Goal: Task Accomplishment & Management: Use online tool/utility

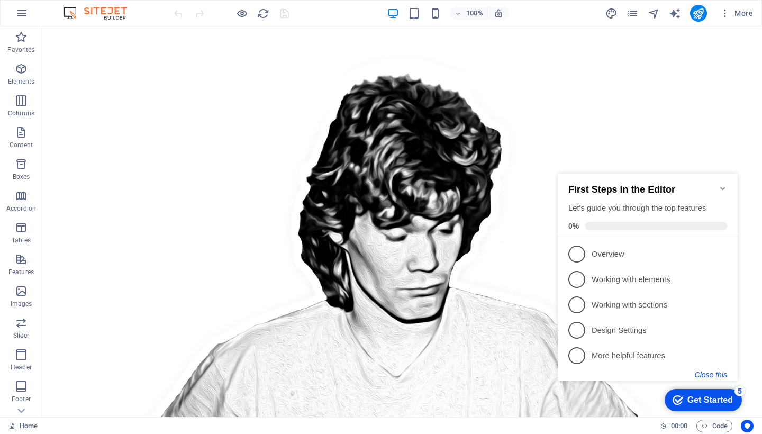
click at [715, 375] on button "Close this" at bounding box center [711, 374] width 32 height 8
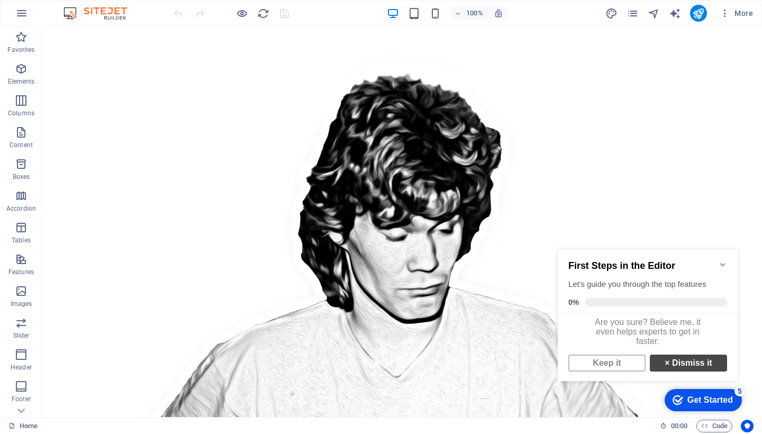
click at [699, 368] on link "× Dismiss it" at bounding box center [688, 363] width 77 height 17
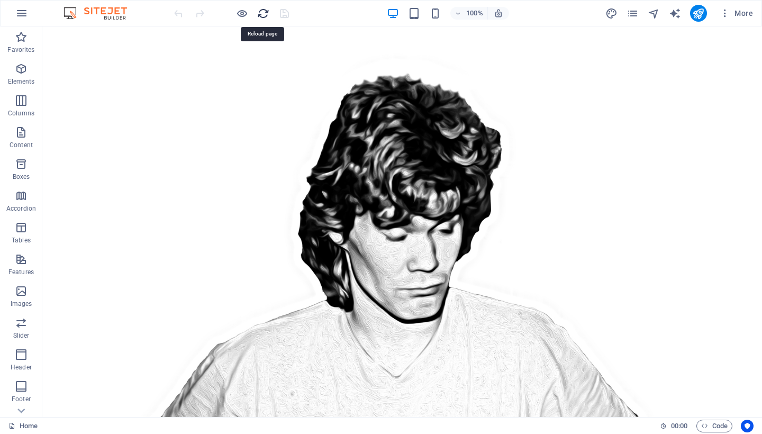
click at [260, 14] on icon "reload" at bounding box center [263, 13] width 12 height 12
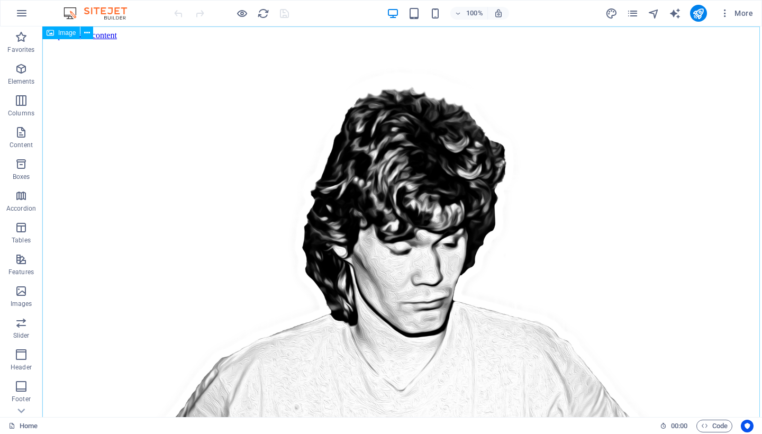
click at [67, 33] on span "Image" at bounding box center [66, 33] width 17 height 6
click at [88, 34] on icon at bounding box center [87, 33] width 6 height 11
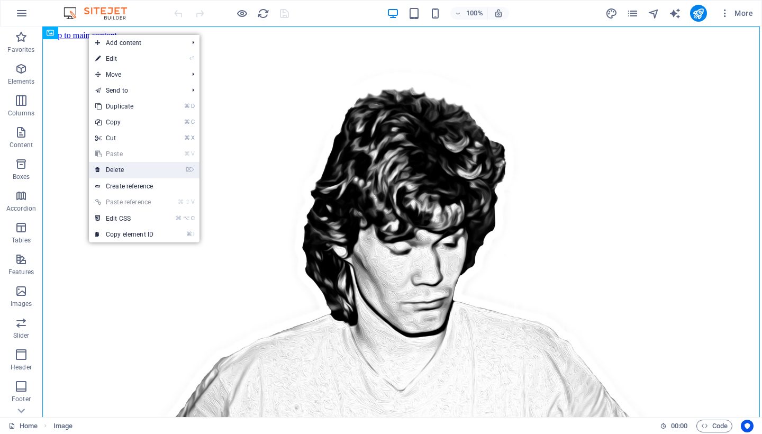
click at [142, 169] on link "⌦ Delete" at bounding box center [124, 170] width 71 height 16
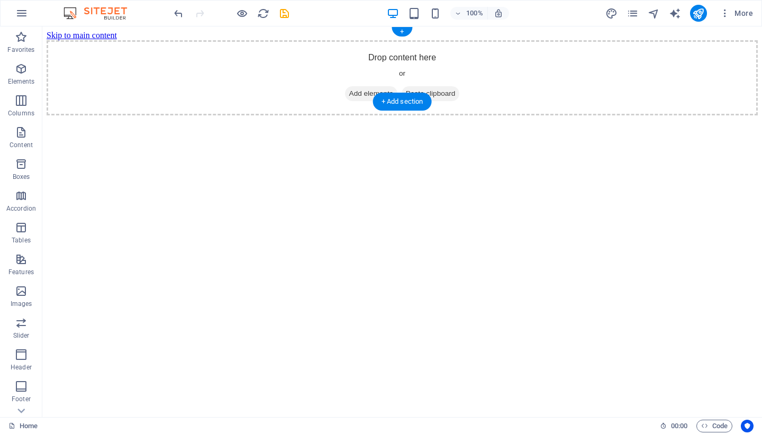
click at [365, 86] on span "Add elements" at bounding box center [371, 93] width 52 height 15
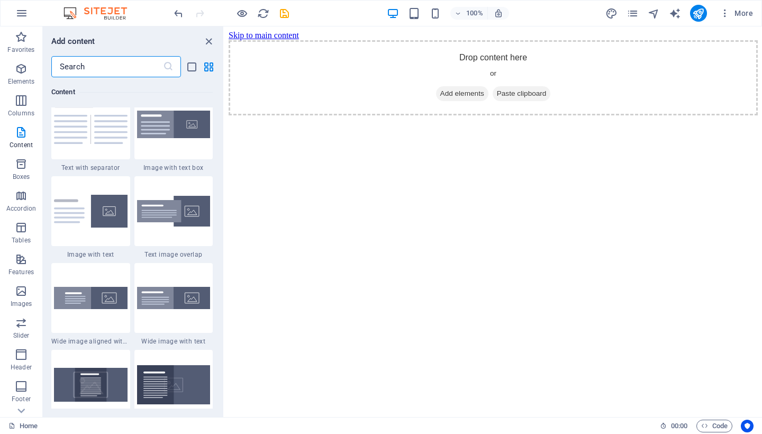
scroll to position [1970, 0]
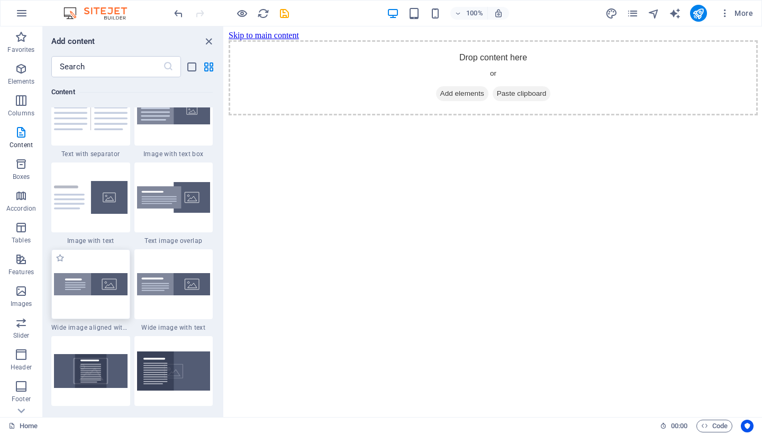
click at [111, 268] on div at bounding box center [90, 284] width 79 height 70
select select "%"
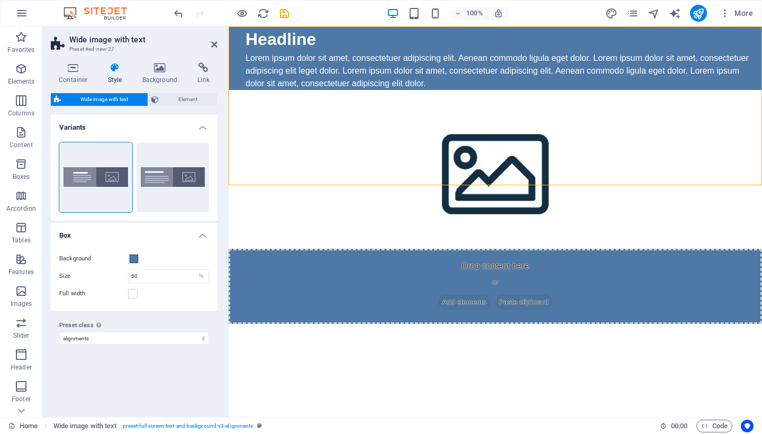
click at [629, 113] on figure at bounding box center [495, 169] width 533 height 159
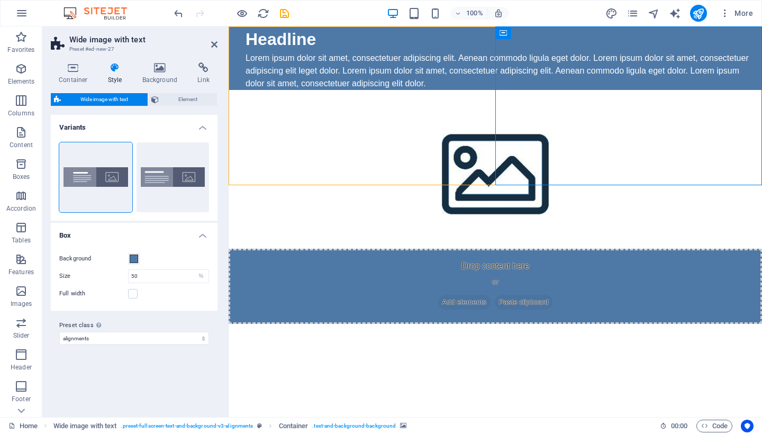
click at [629, 113] on figure at bounding box center [495, 169] width 533 height 159
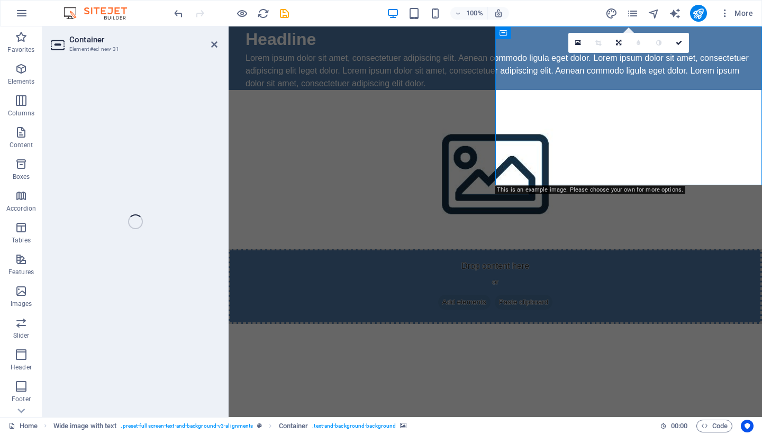
select select "px"
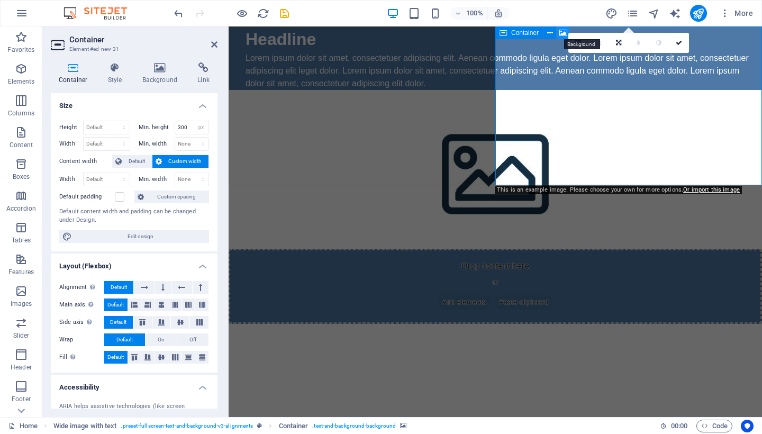
click at [565, 32] on icon at bounding box center [563, 33] width 8 height 11
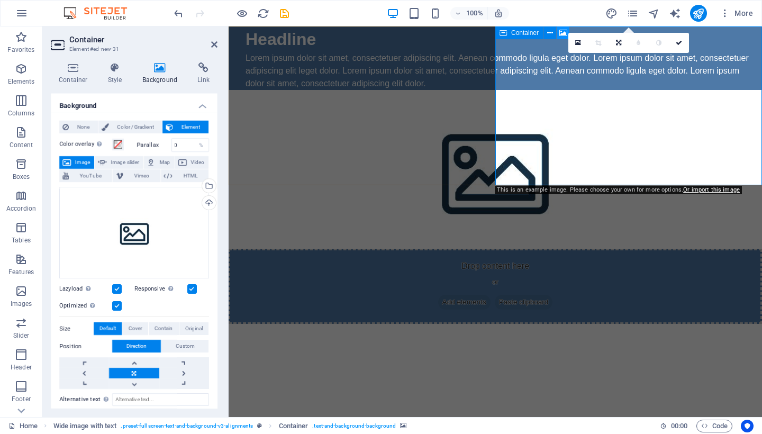
click at [565, 32] on icon at bounding box center [563, 33] width 8 height 11
click at [578, 43] on icon at bounding box center [578, 42] width 6 height 7
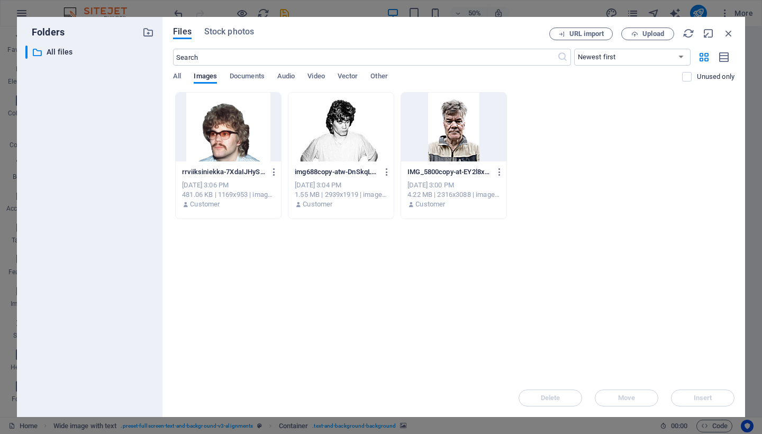
click at [578, 43] on div "Files Stock photos URL import Upload ​ Newest first Oldest first Name (A-Z) Nam…" at bounding box center [454, 217] width 562 height 379
click at [218, 150] on div at bounding box center [228, 127] width 105 height 69
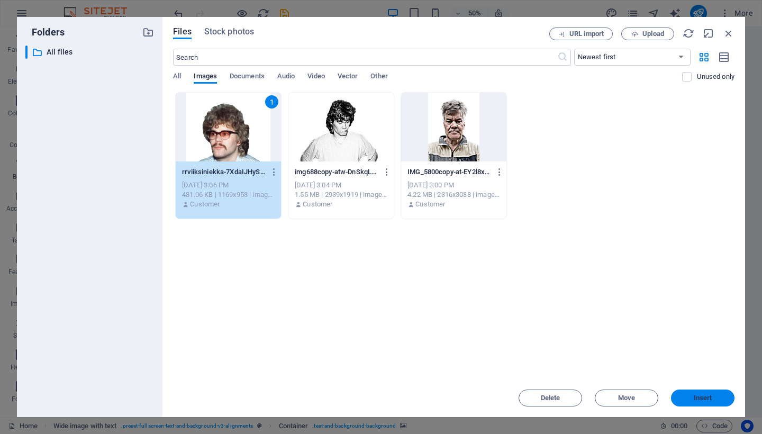
click at [713, 397] on span "Insert" at bounding box center [702, 398] width 55 height 6
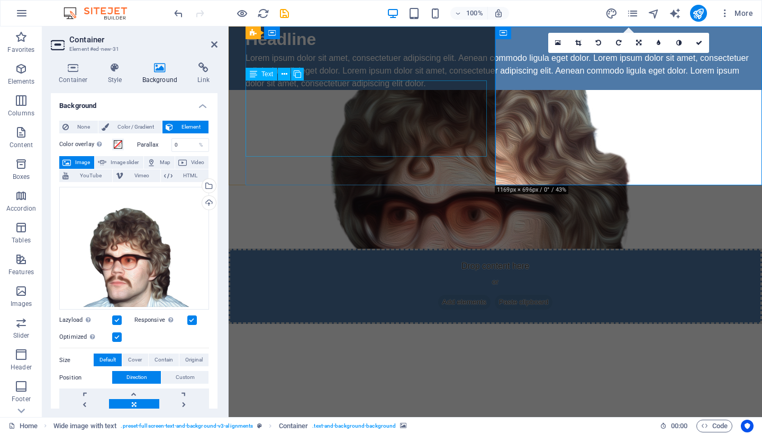
click at [378, 90] on div "Lorem ipsum dolor sit amet, consectetuer adipiscing elit. Aenean commodo ligula…" at bounding box center [500, 71] width 508 height 38
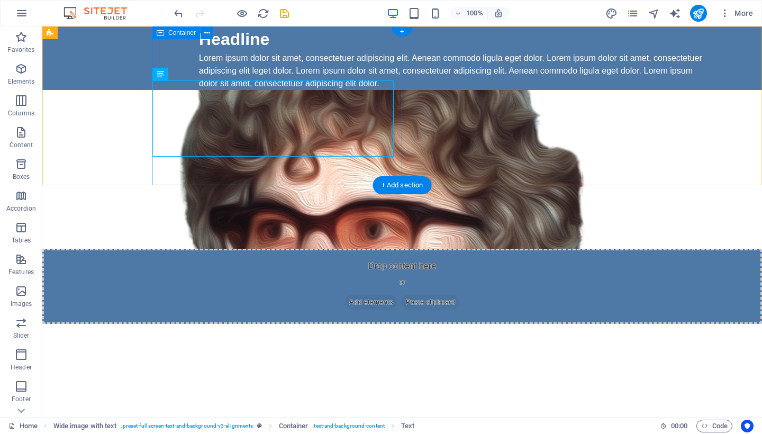
click at [259, 53] on div "Headline Lorem ipsum dolor sit amet, consectetuer adipiscing elit. Aenean commo…" at bounding box center [457, 58] width 610 height 64
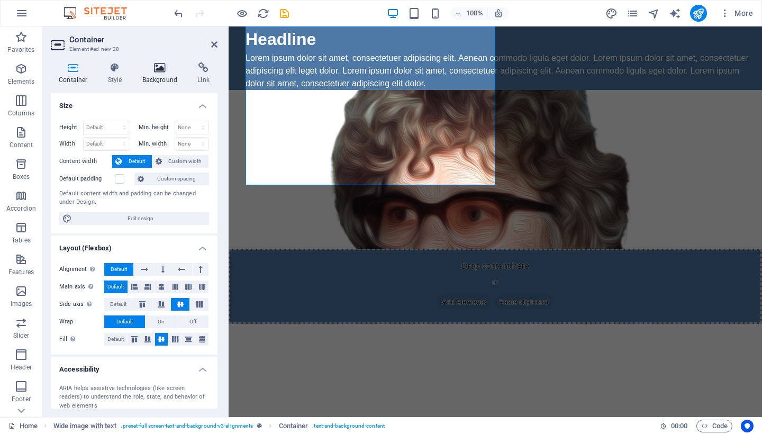
click at [158, 73] on icon at bounding box center [159, 67] width 51 height 11
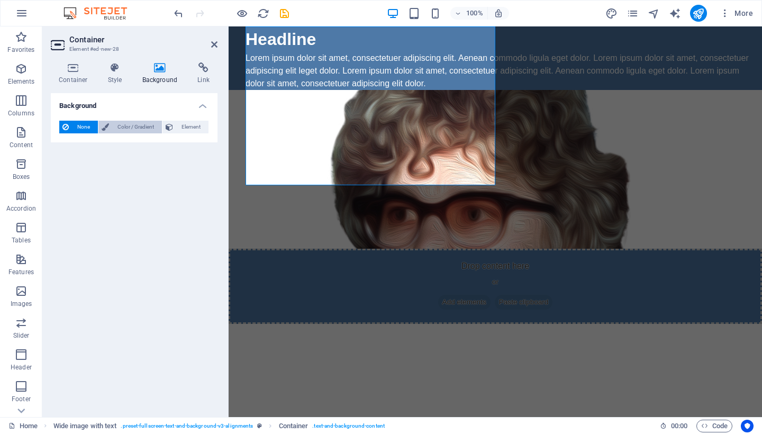
click at [137, 127] on span "Color / Gradient" at bounding box center [135, 127] width 47 height 13
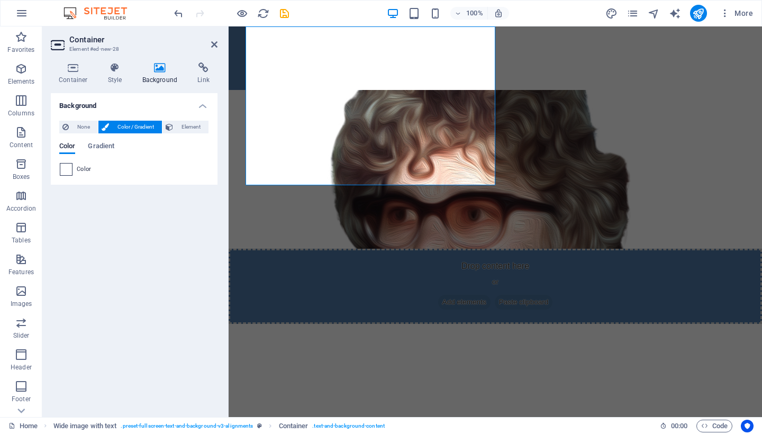
click at [68, 169] on span at bounding box center [66, 170] width 12 height 12
type input "#ffffff"
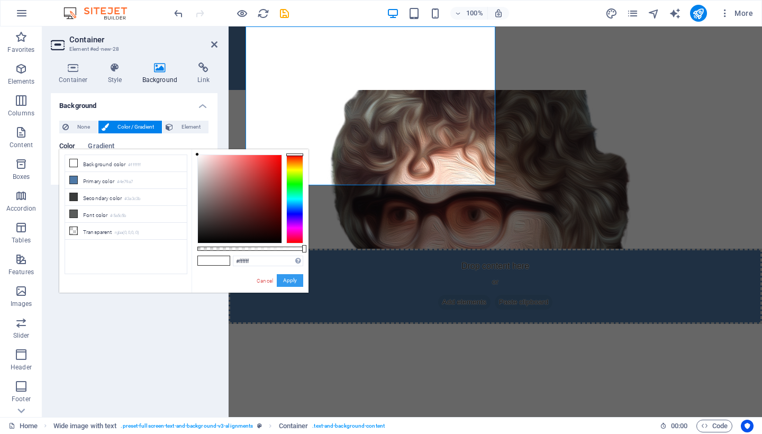
click at [293, 284] on button "Apply" at bounding box center [290, 280] width 26 height 13
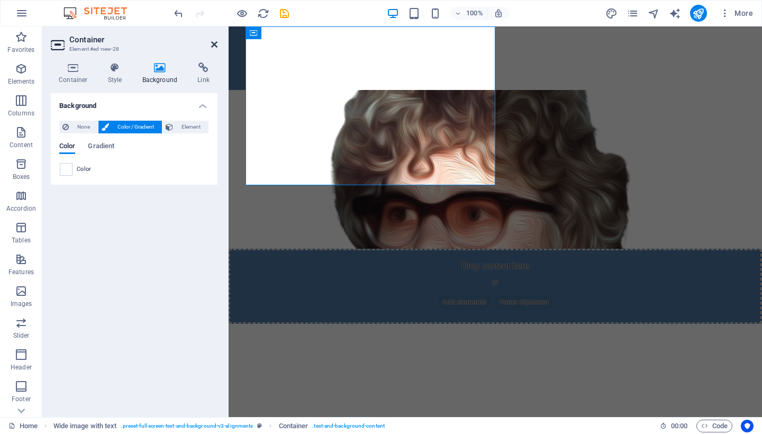
click at [214, 42] on icon at bounding box center [214, 44] width 6 height 8
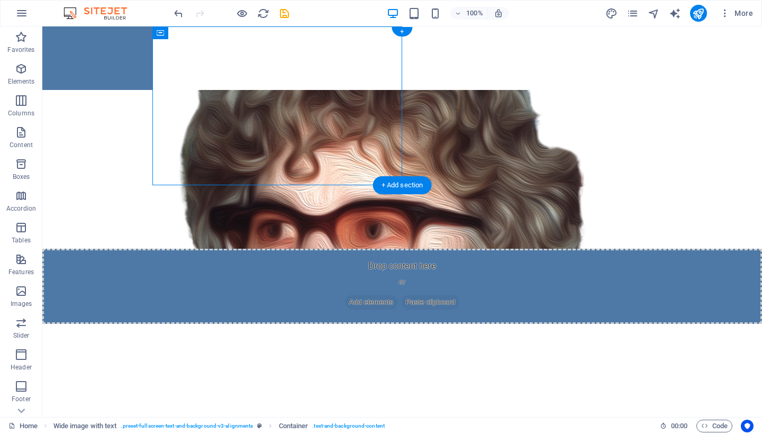
click at [531, 144] on figure at bounding box center [402, 169] width 720 height 159
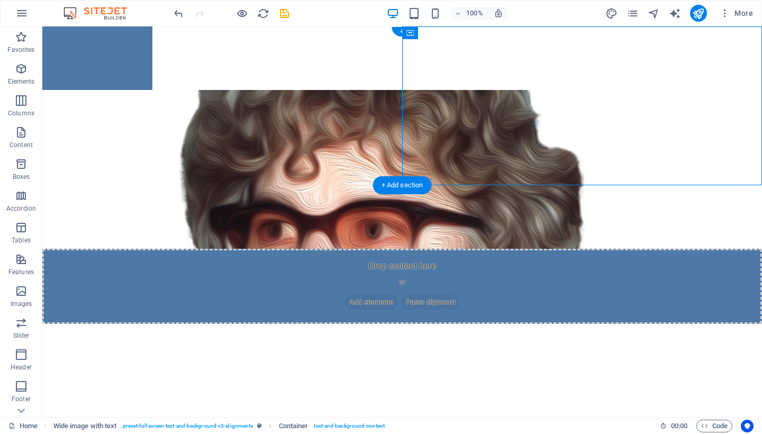
click at [531, 144] on figure at bounding box center [402, 169] width 720 height 159
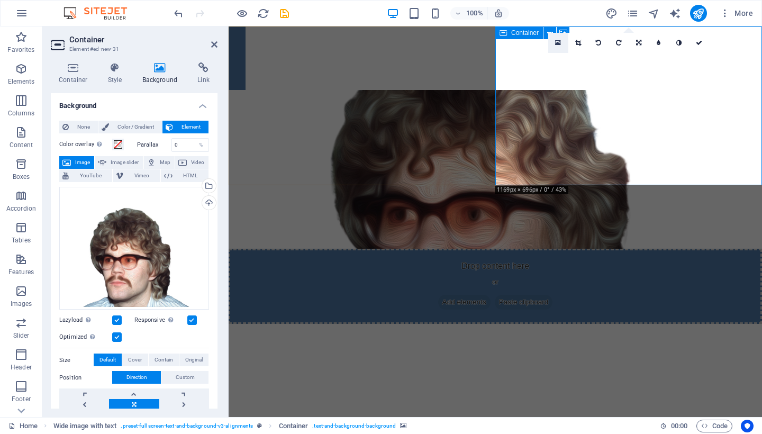
click at [559, 43] on icon at bounding box center [558, 42] width 6 height 7
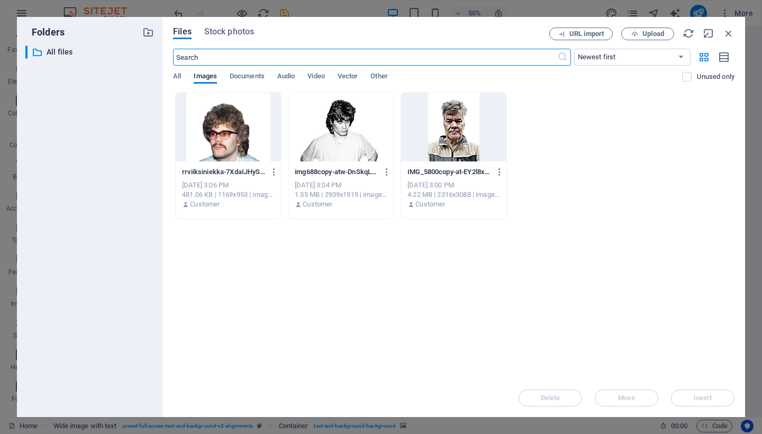
click at [458, 126] on div at bounding box center [453, 127] width 105 height 69
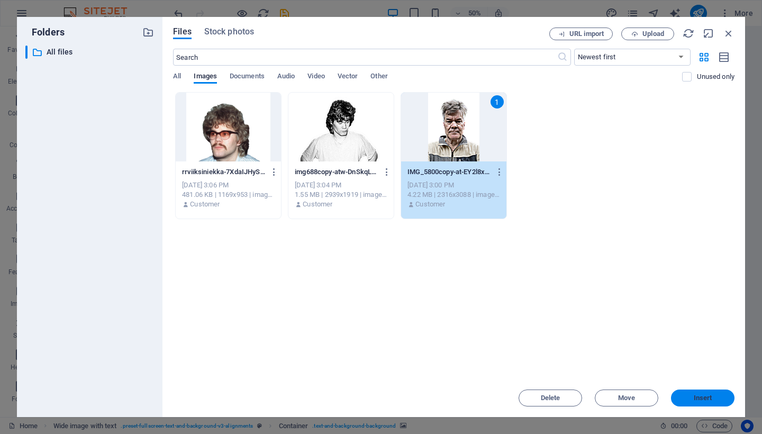
click at [706, 395] on span "Insert" at bounding box center [703, 398] width 19 height 6
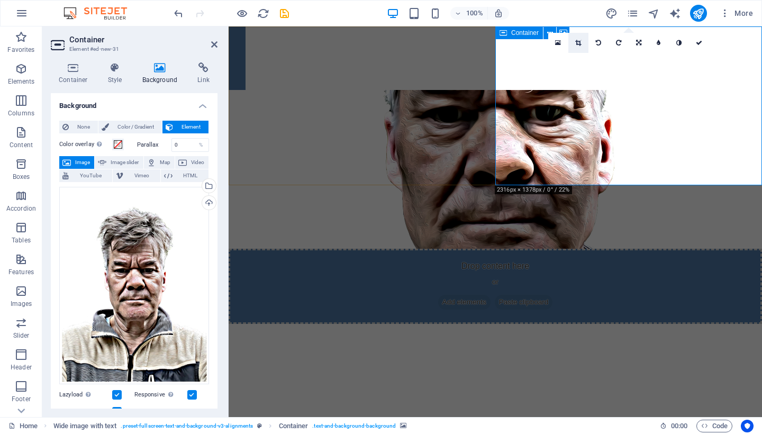
click at [580, 43] on icon at bounding box center [578, 43] width 6 height 6
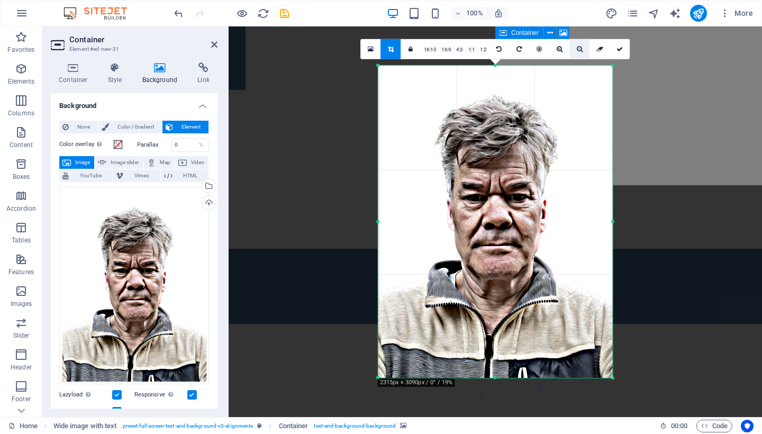
click at [577, 48] on icon at bounding box center [580, 49] width 6 height 6
click at [515, 50] on link at bounding box center [520, 49] width 20 height 20
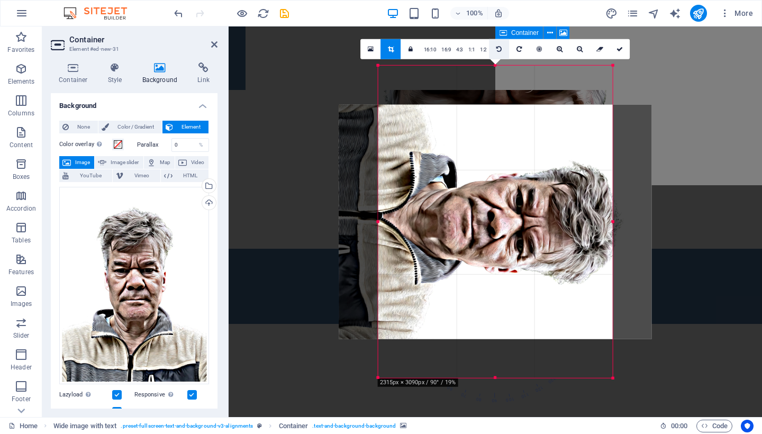
click at [500, 48] on icon at bounding box center [498, 49] width 5 height 6
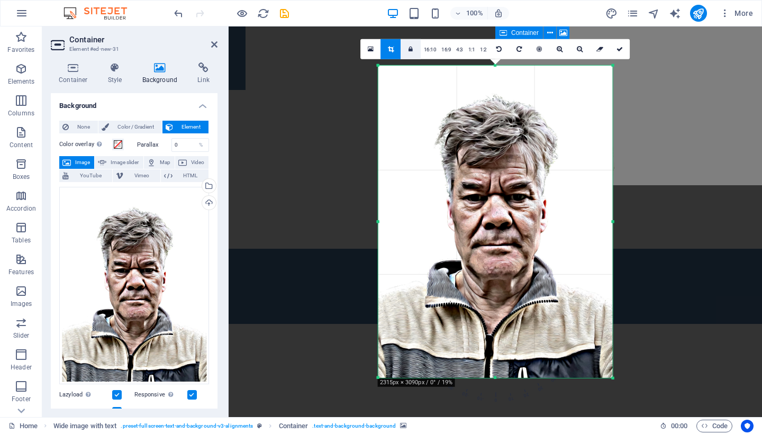
click at [411, 52] on icon at bounding box center [411, 49] width 4 height 6
click at [459, 51] on link "4:3" at bounding box center [460, 50] width 12 height 20
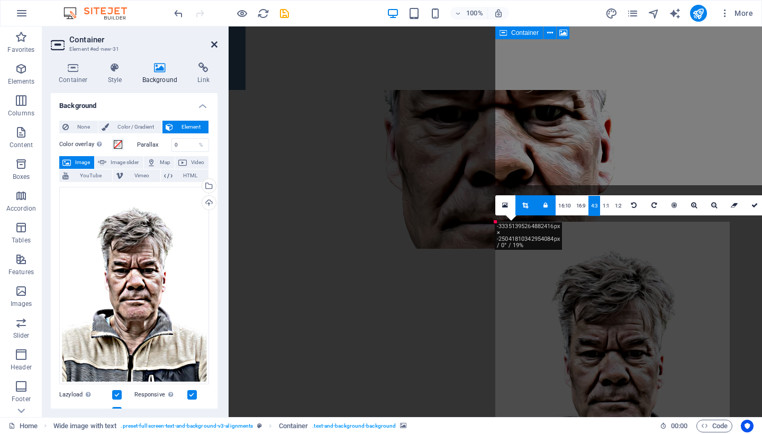
click at [215, 44] on icon at bounding box center [214, 44] width 6 height 8
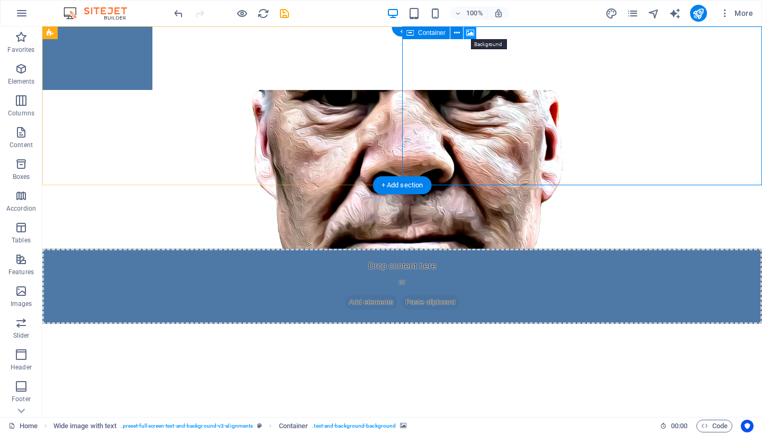
click at [470, 31] on icon at bounding box center [470, 33] width 8 height 11
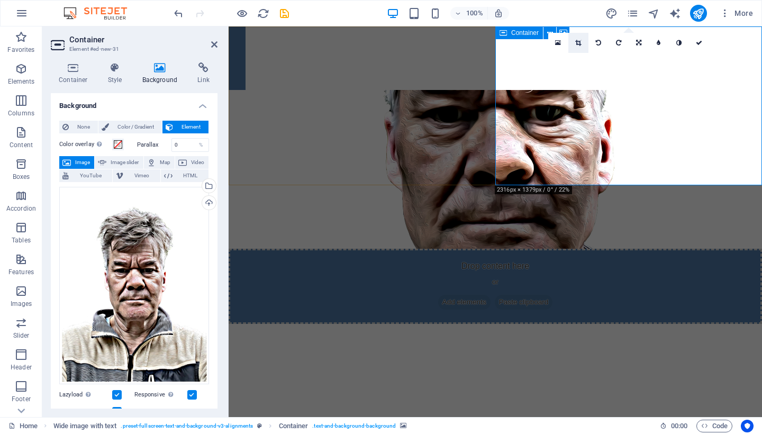
click at [576, 41] on icon at bounding box center [578, 43] width 6 height 6
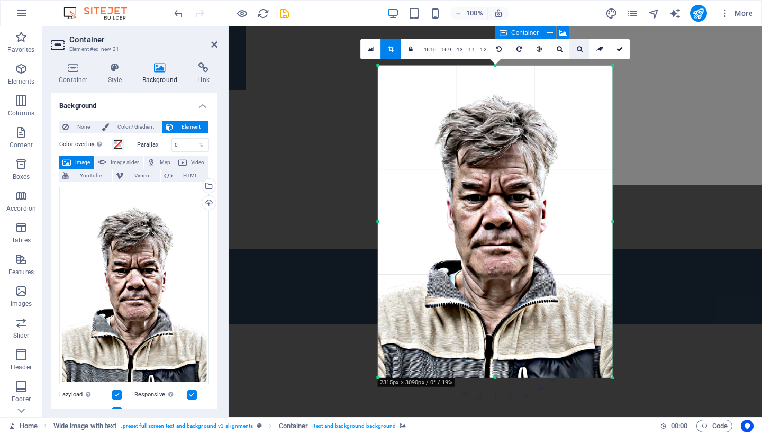
click at [577, 50] on icon at bounding box center [580, 49] width 6 height 6
click at [468, 50] on link "1:1" at bounding box center [472, 50] width 12 height 20
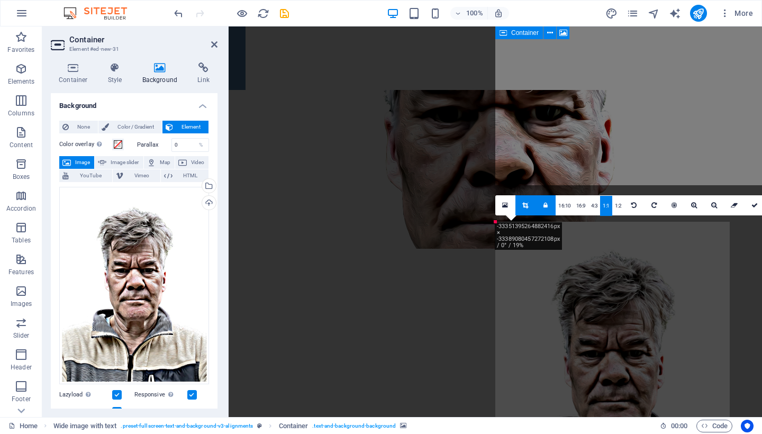
click at [544, 210] on link at bounding box center [546, 205] width 20 height 20
click at [542, 205] on link at bounding box center [546, 205] width 20 height 20
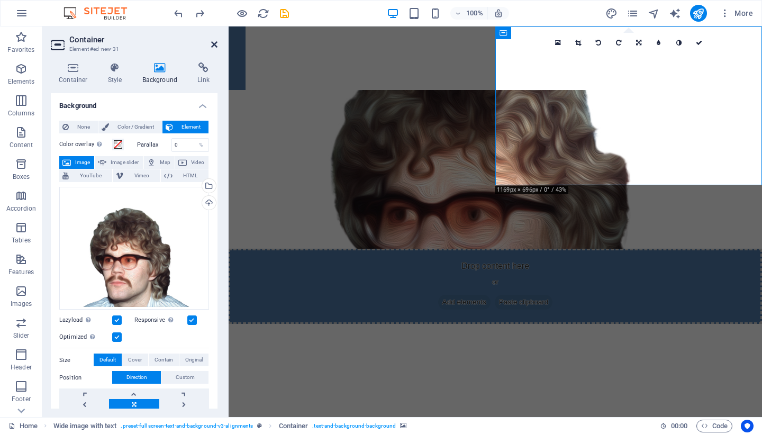
click at [216, 43] on icon at bounding box center [214, 44] width 6 height 8
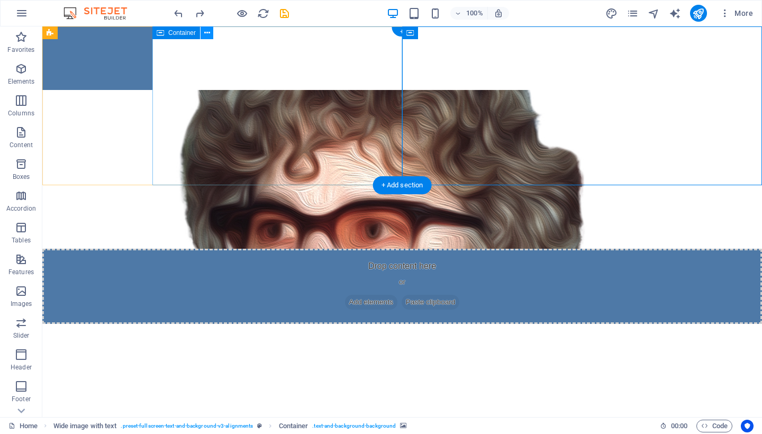
click at [207, 32] on icon at bounding box center [207, 33] width 6 height 11
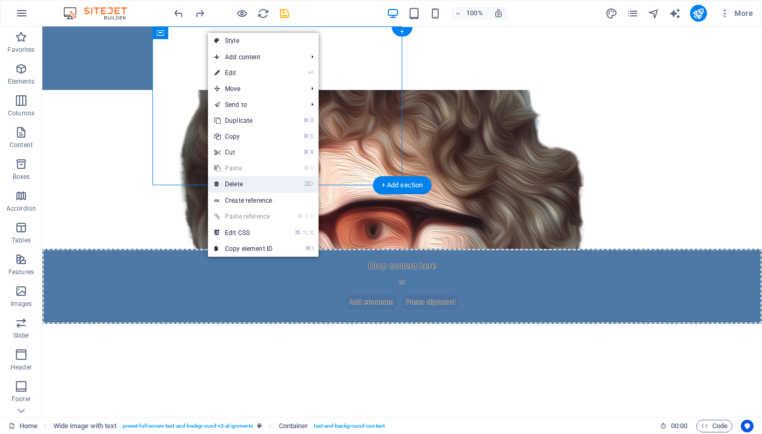
click at [256, 183] on link "⌦ Delete" at bounding box center [243, 184] width 71 height 16
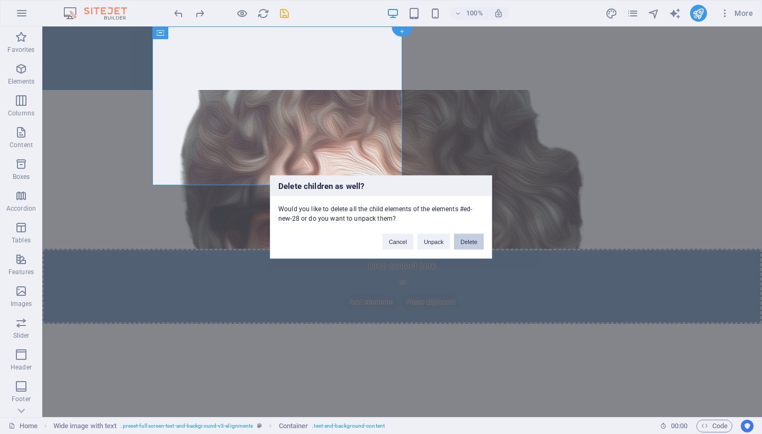
click at [464, 240] on button "Delete" at bounding box center [469, 242] width 30 height 16
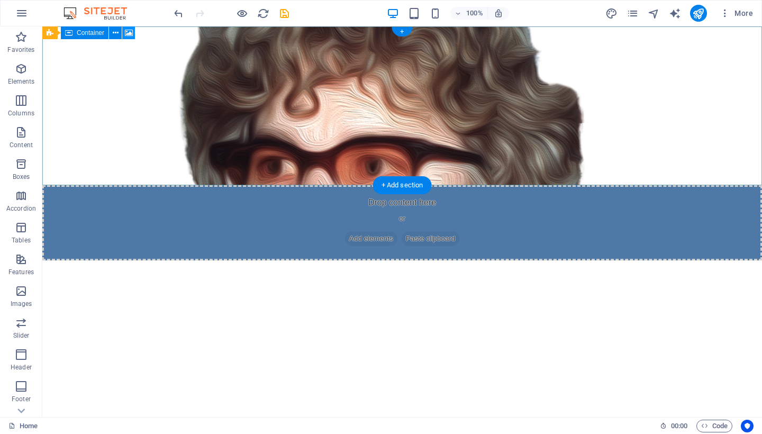
click at [132, 33] on icon at bounding box center [129, 33] width 8 height 11
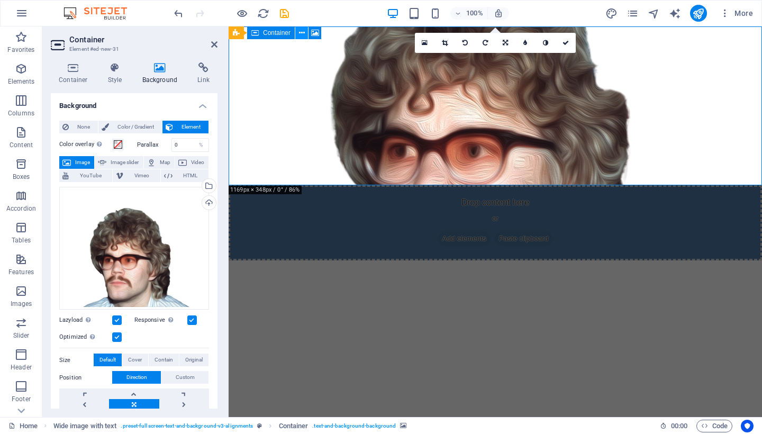
click at [302, 34] on icon at bounding box center [302, 33] width 6 height 11
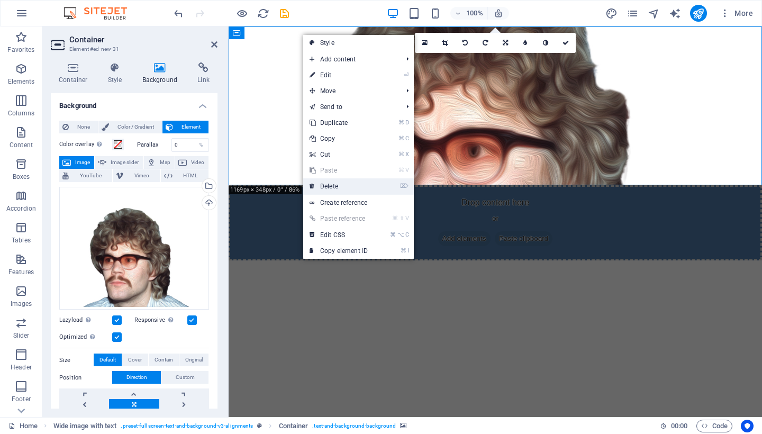
click at [339, 186] on link "⌦ Delete" at bounding box center [338, 186] width 71 height 16
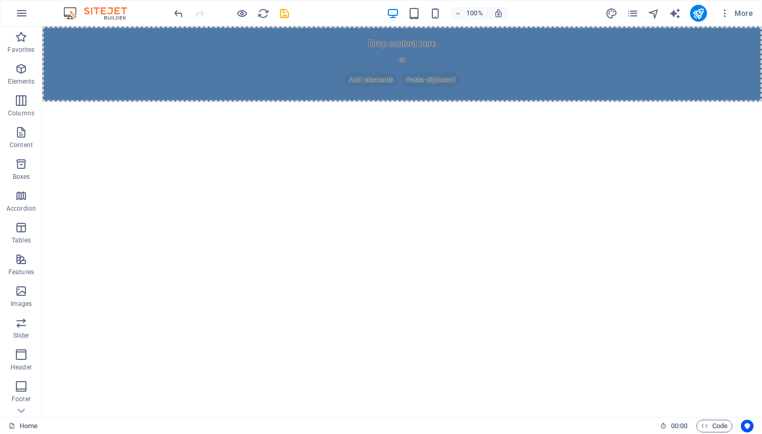
click at [354, 102] on html "Skip to main content Drop content here or Add elements Paste clipboard" at bounding box center [402, 63] width 720 height 75
click at [459, 58] on div "Drop content here or Add elements Paste clipboard" at bounding box center [402, 63] width 720 height 75
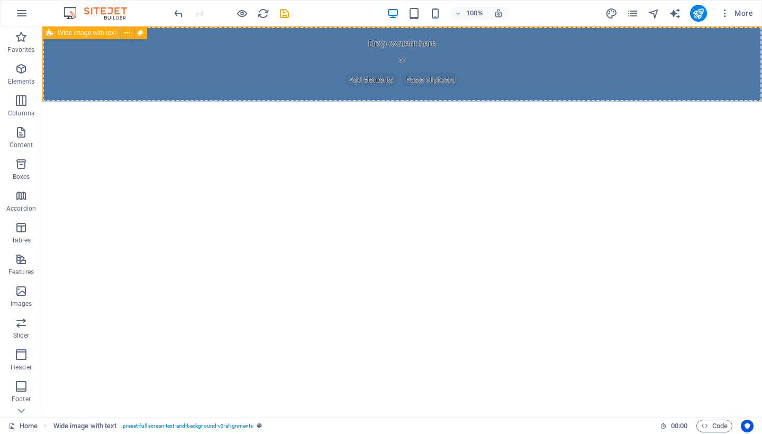
click at [363, 79] on span "Add elements" at bounding box center [371, 80] width 52 height 15
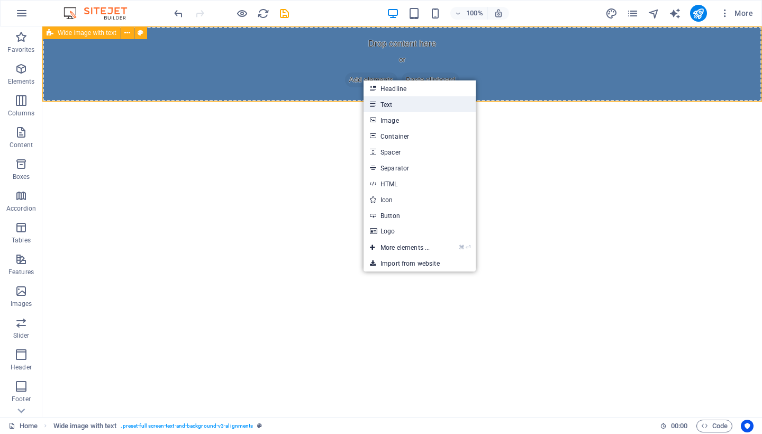
click at [404, 103] on link "Text" at bounding box center [420, 104] width 112 height 16
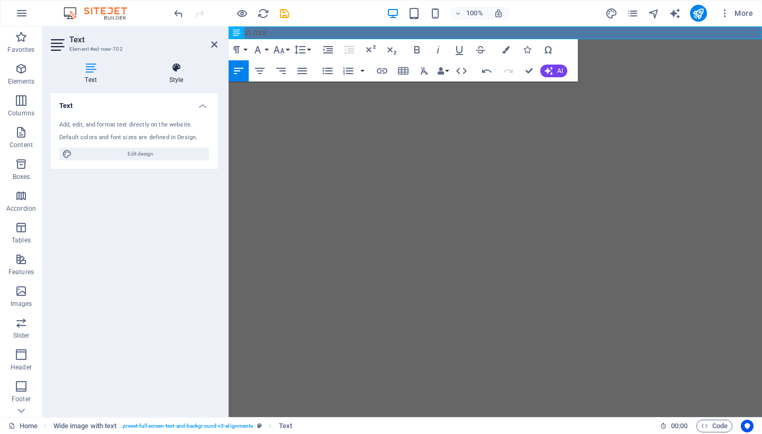
click at [178, 64] on icon at bounding box center [176, 67] width 83 height 11
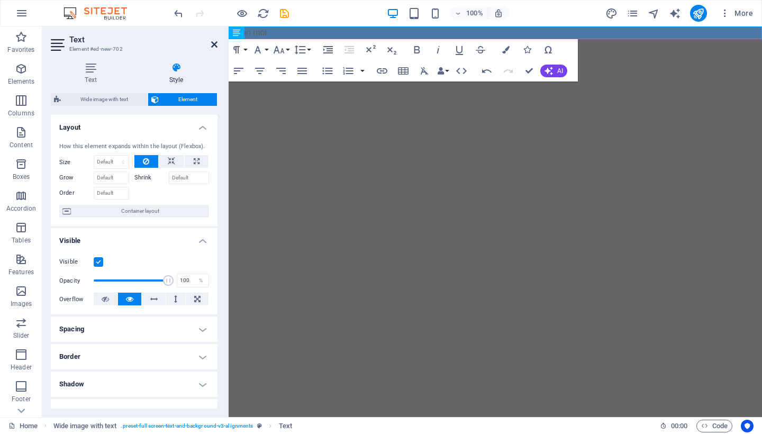
click at [214, 42] on icon at bounding box center [214, 44] width 6 height 8
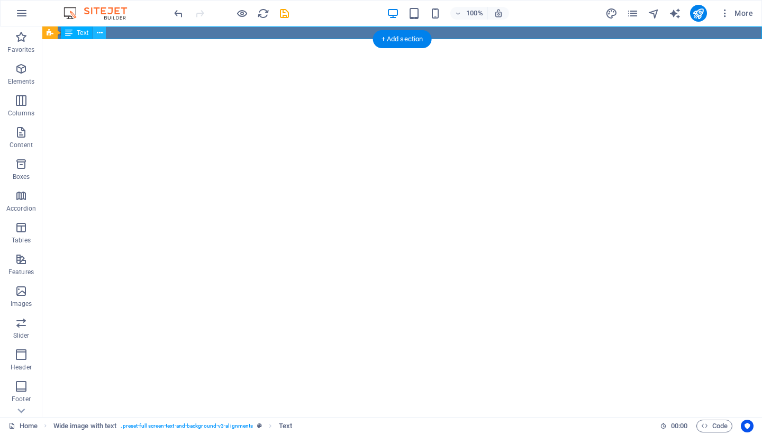
click at [95, 31] on button at bounding box center [99, 32] width 13 height 13
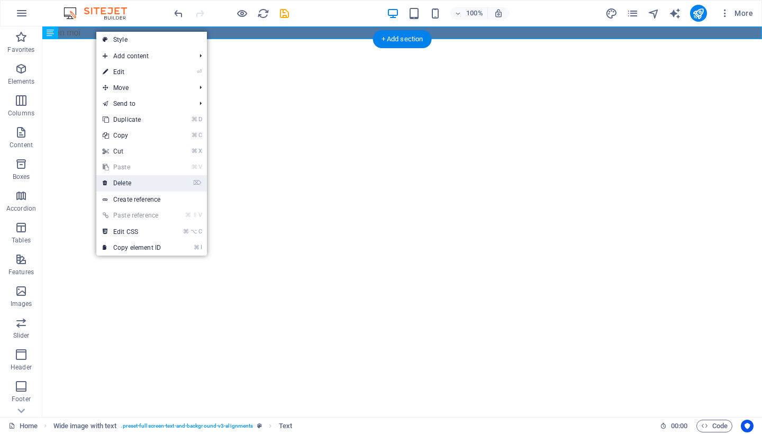
click at [133, 186] on link "⌦ Delete" at bounding box center [131, 183] width 71 height 16
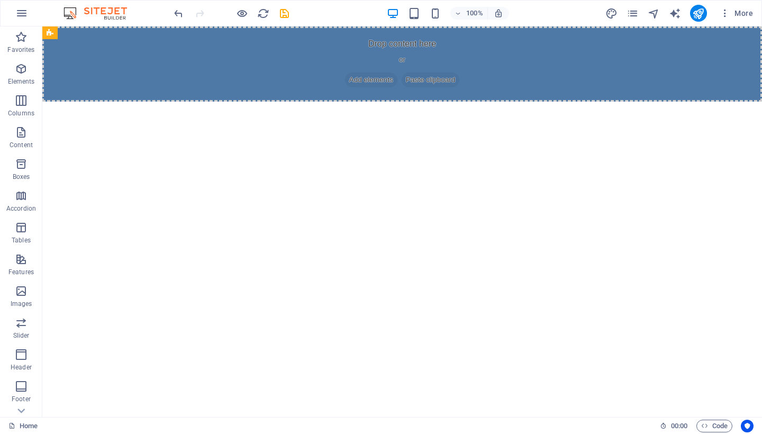
click at [389, 102] on html "Skip to main content Drop content here or Add elements Paste clipboard" at bounding box center [402, 63] width 720 height 75
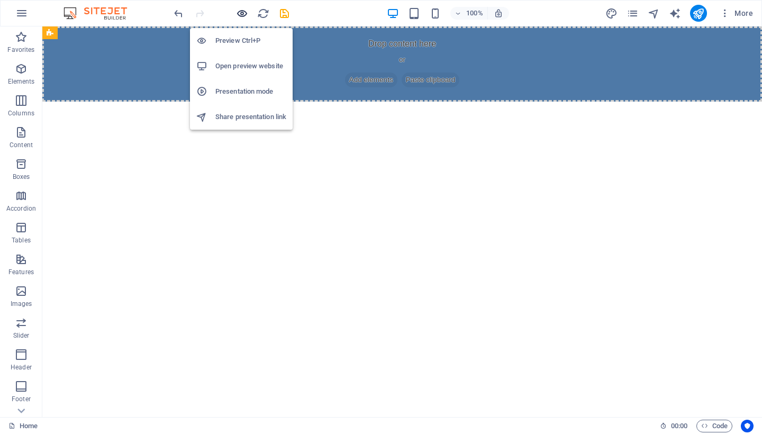
click at [237, 11] on icon "button" at bounding box center [242, 13] width 12 height 12
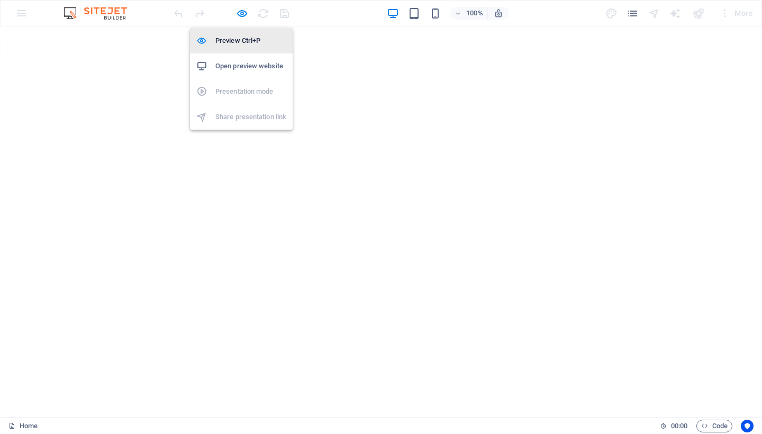
click at [254, 38] on h6 "Preview Ctrl+P" at bounding box center [250, 40] width 71 height 13
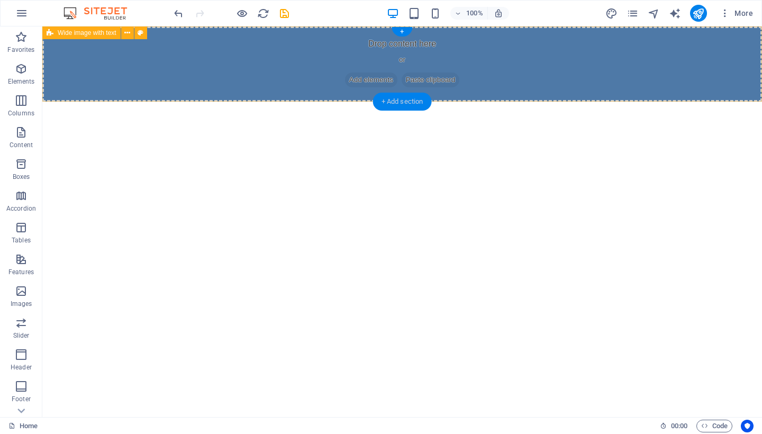
click at [402, 101] on div "+ Add section" at bounding box center [402, 102] width 59 height 18
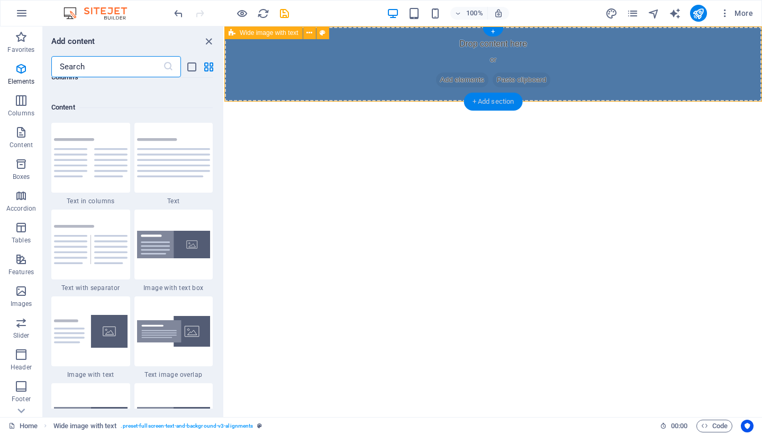
scroll to position [1852, 0]
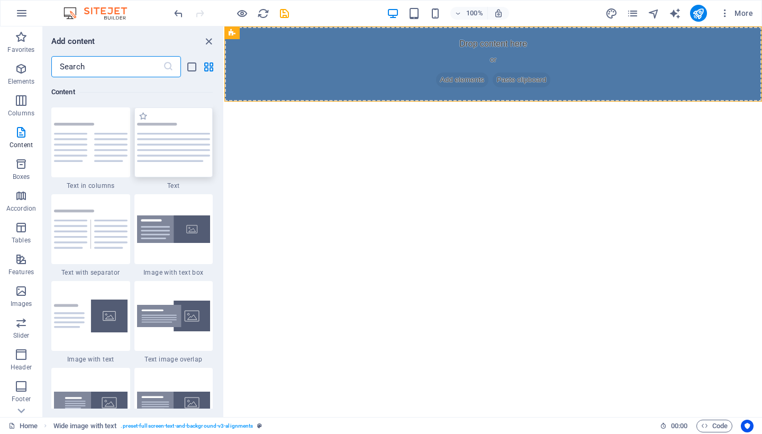
click at [173, 137] on img at bounding box center [174, 142] width 74 height 39
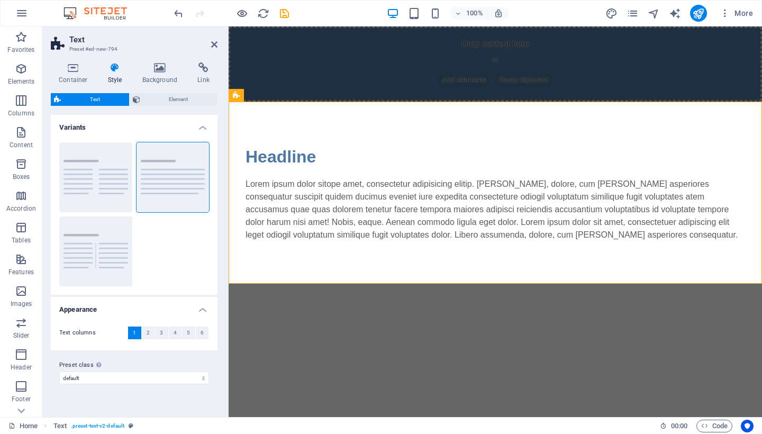
click at [427, 284] on html "Skip to main content Drop content here or Add elements Paste clipboard Headline…" at bounding box center [495, 154] width 533 height 257
click at [215, 42] on icon at bounding box center [214, 44] width 6 height 8
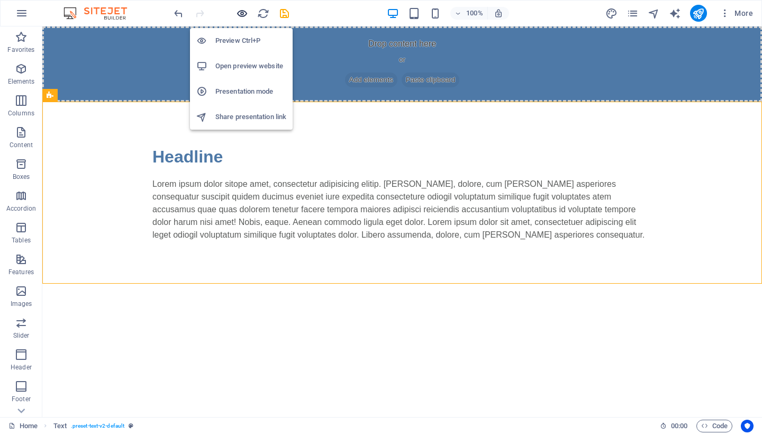
click at [241, 11] on icon "button" at bounding box center [242, 13] width 12 height 12
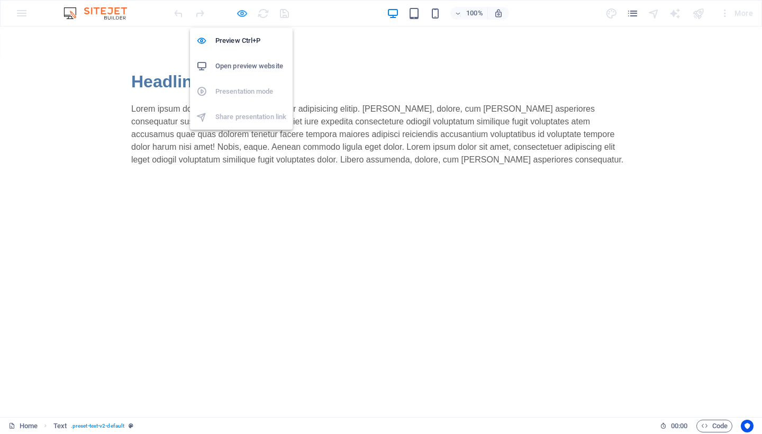
click at [241, 11] on icon "button" at bounding box center [242, 13] width 12 height 12
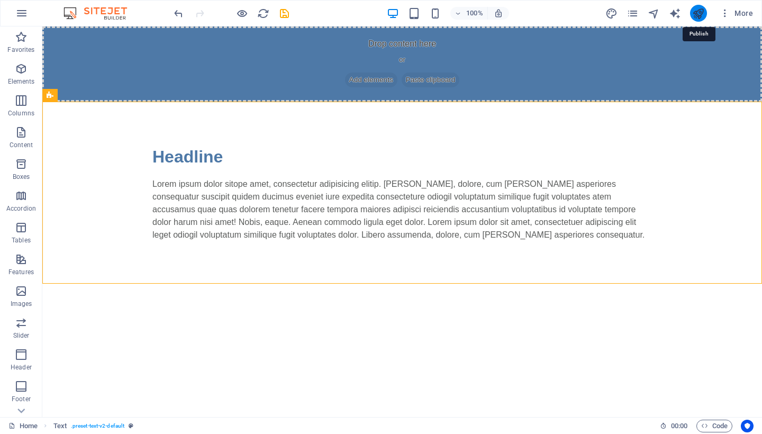
click at [695, 16] on icon "publish" at bounding box center [698, 13] width 12 height 12
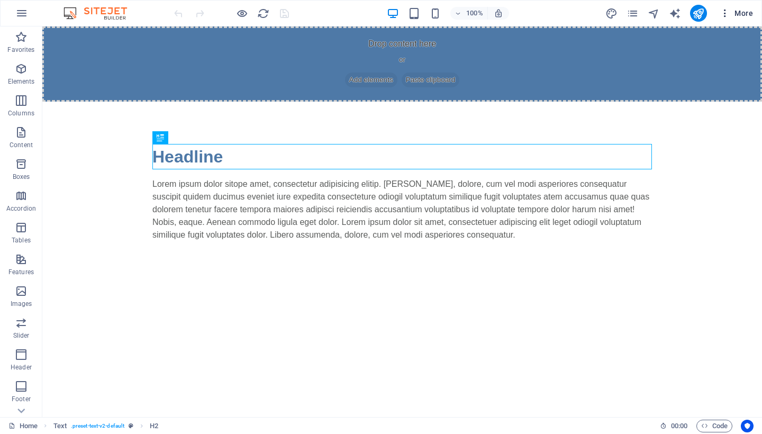
click at [740, 13] on span "More" at bounding box center [736, 13] width 33 height 11
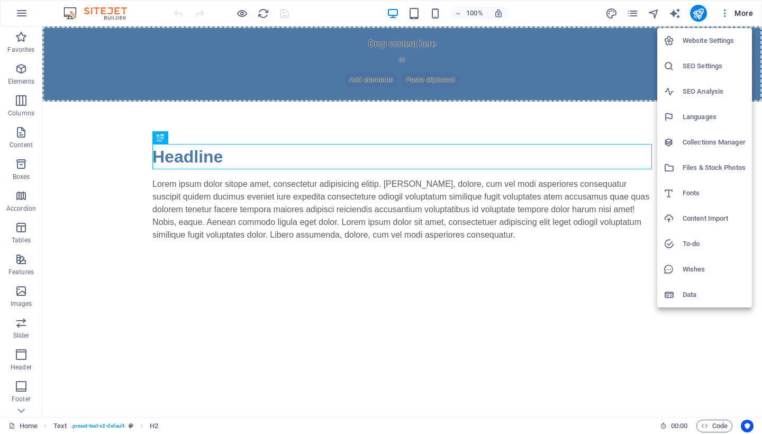
click at [695, 42] on h6 "Website Settings" at bounding box center [714, 40] width 63 height 13
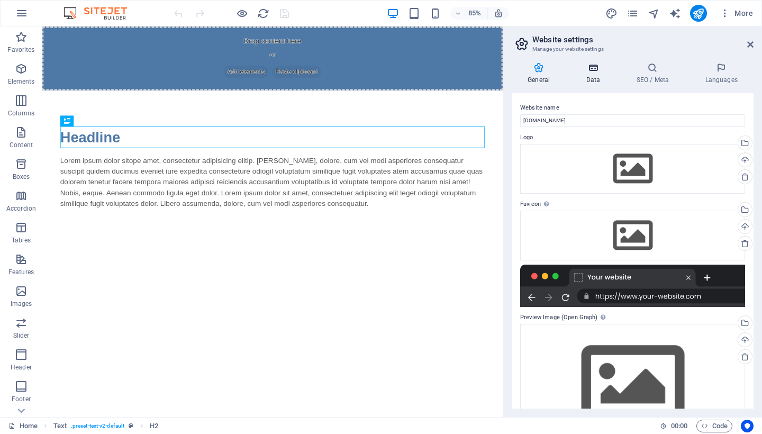
click at [600, 74] on h4 "Data" at bounding box center [595, 73] width 50 height 22
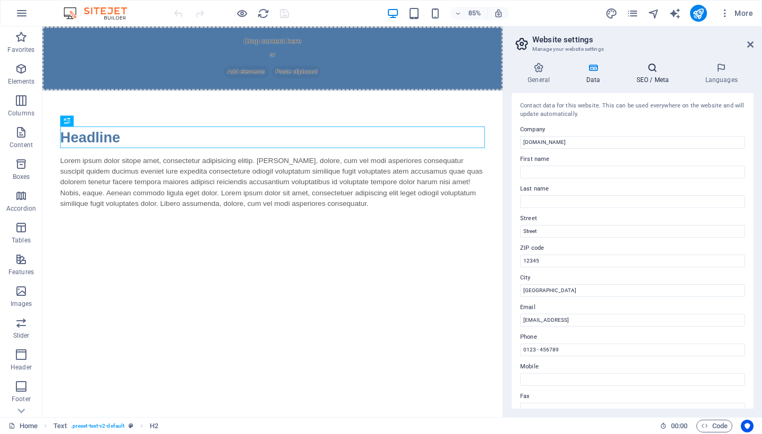
click at [649, 80] on h4 "SEO / Meta" at bounding box center [654, 73] width 69 height 22
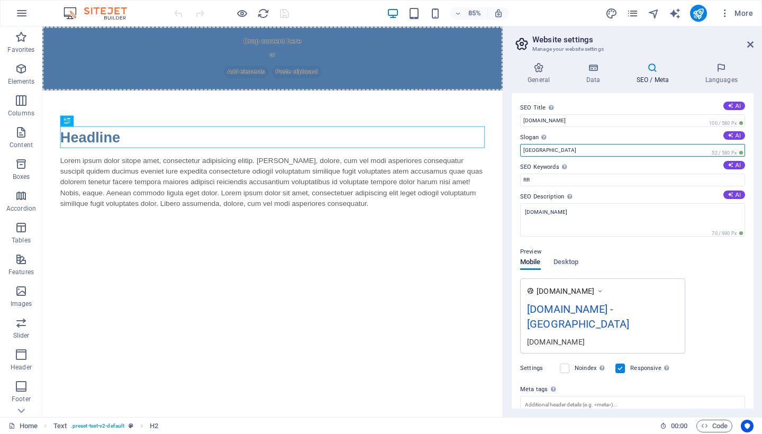
drag, startPoint x: 544, startPoint y: 149, endPoint x: 519, endPoint y: 149, distance: 24.3
click at [519, 149] on div "SEO Title The title of your website - make it something that stands out in sear…" at bounding box center [633, 250] width 242 height 315
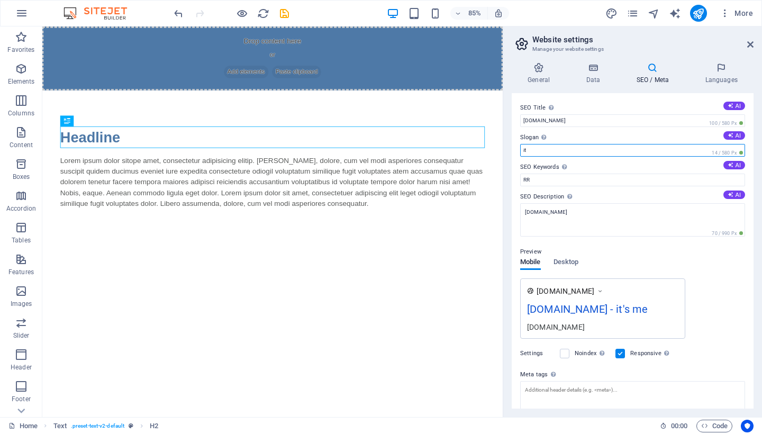
type input "i"
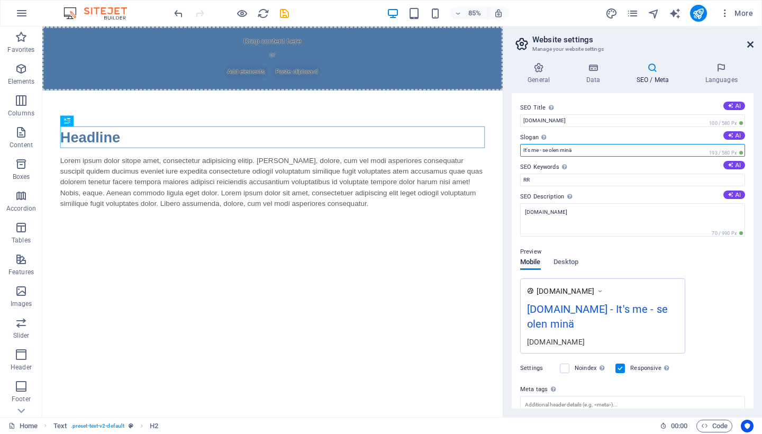
type input "It's me - se olen minä"
click at [751, 46] on icon at bounding box center [750, 44] width 6 height 8
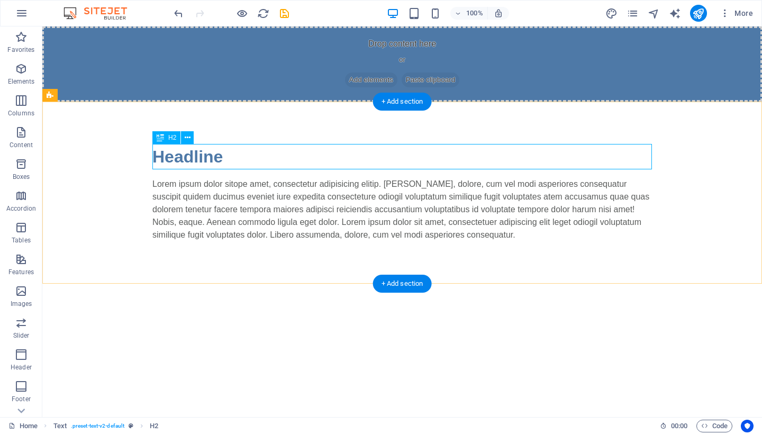
click at [187, 159] on div "Headline" at bounding box center [402, 156] width 500 height 25
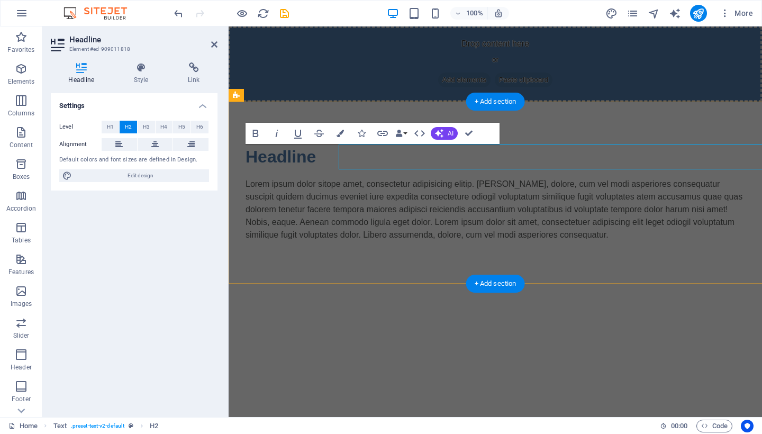
click at [187, 159] on div "Default colors and font sizes are defined in Design." at bounding box center [134, 160] width 150 height 9
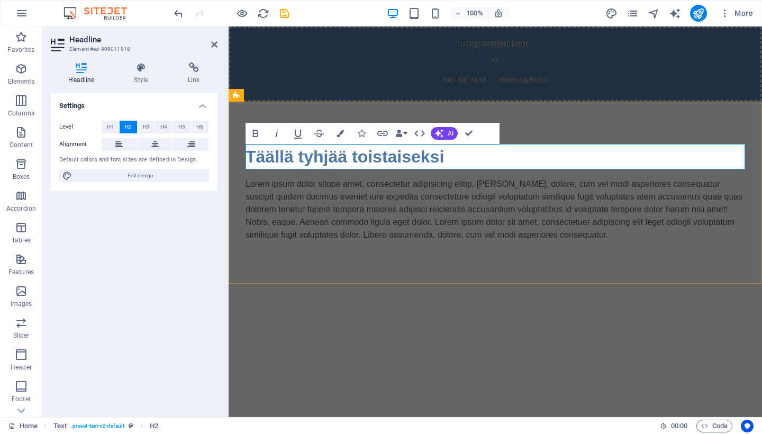
click at [387, 160] on h2 "​Täällä tyhjää toistaiseksi" at bounding box center [496, 156] width 500 height 25
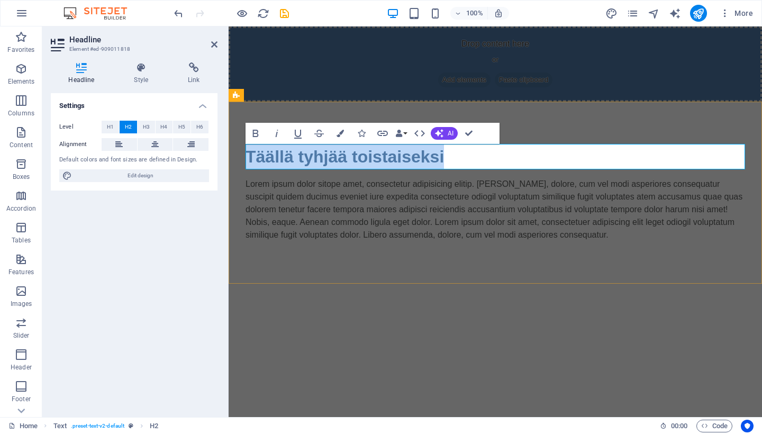
click at [387, 160] on h2 "​Täällä tyhjää toistaiseksi" at bounding box center [496, 156] width 500 height 25
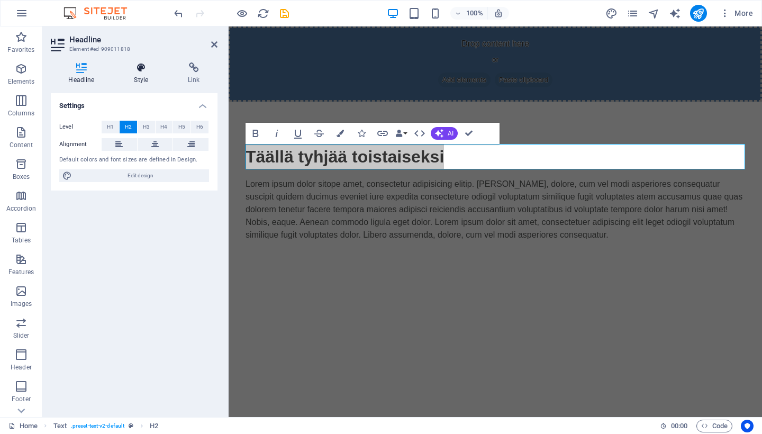
click at [143, 75] on h4 "Style" at bounding box center [143, 73] width 54 height 22
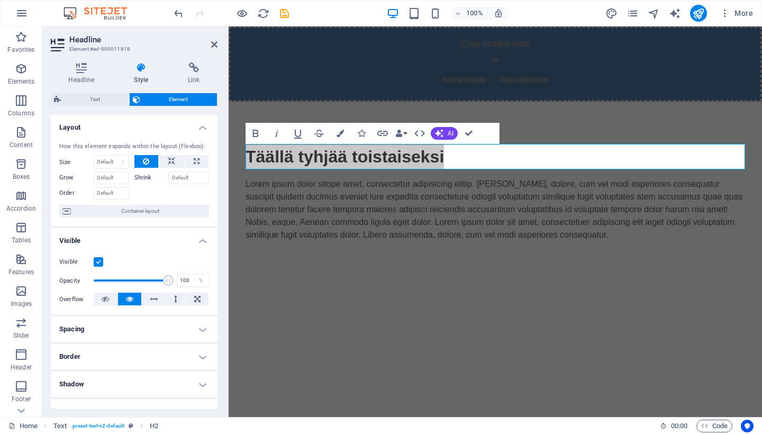
click at [143, 75] on h4 "Style" at bounding box center [143, 73] width 54 height 22
click at [215, 44] on icon at bounding box center [214, 44] width 6 height 8
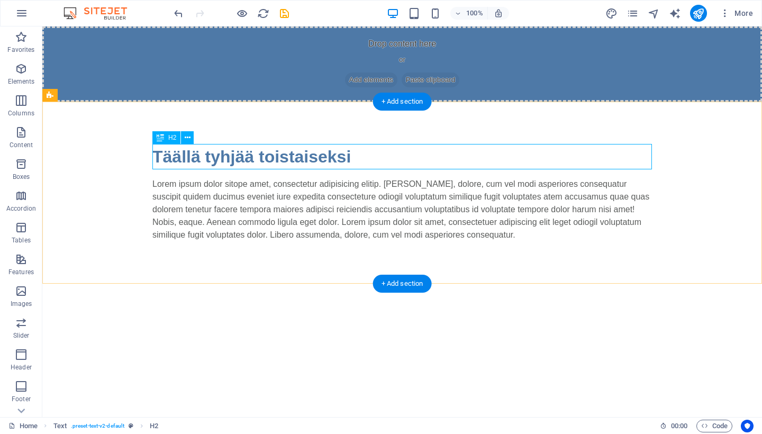
click at [292, 155] on div "Täällä tyhjää toistaiseksi" at bounding box center [402, 156] width 500 height 25
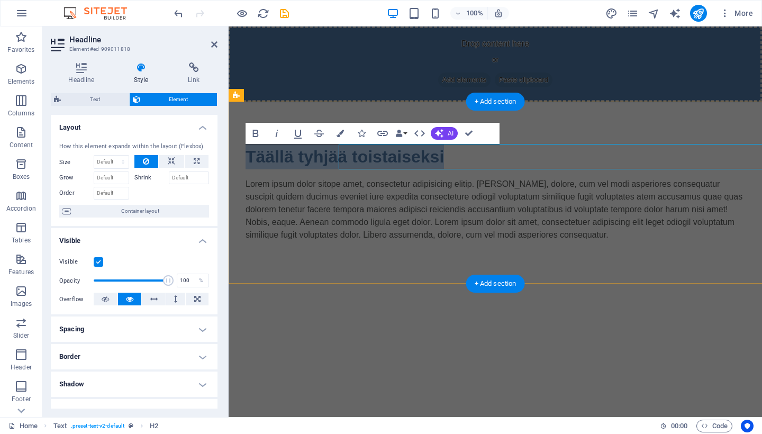
click at [292, 155] on h2 "Täällä tyhjää toistaiseksi" at bounding box center [496, 156] width 500 height 25
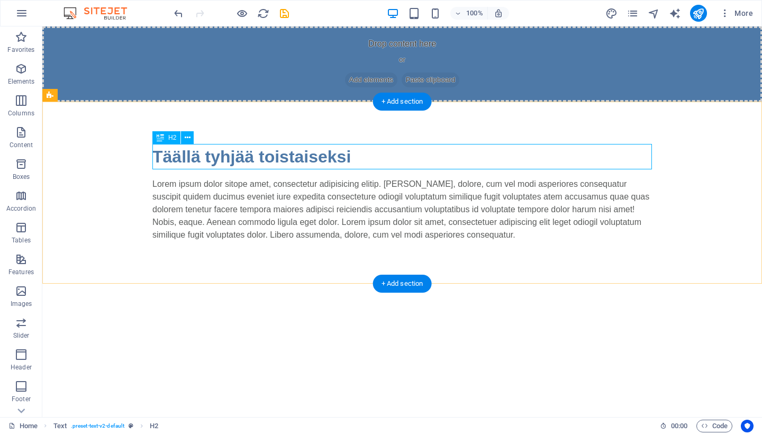
click at [300, 158] on div "Täällä tyhjää toistaiseksi" at bounding box center [402, 156] width 500 height 25
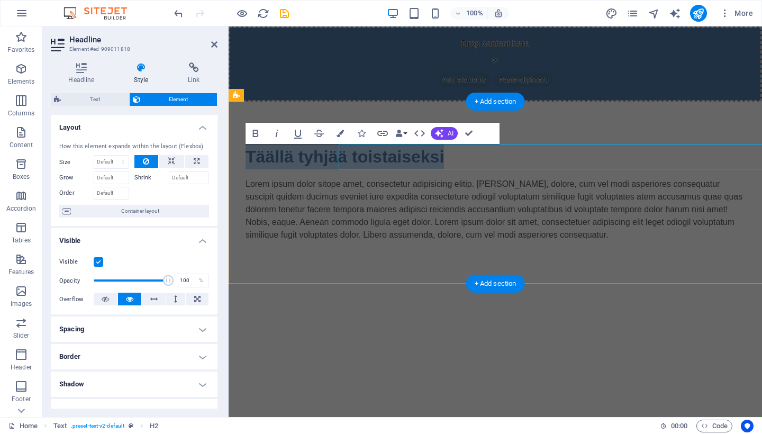
click at [300, 158] on h2 "Täällä tyhjää toistaiseksi" at bounding box center [496, 156] width 500 height 25
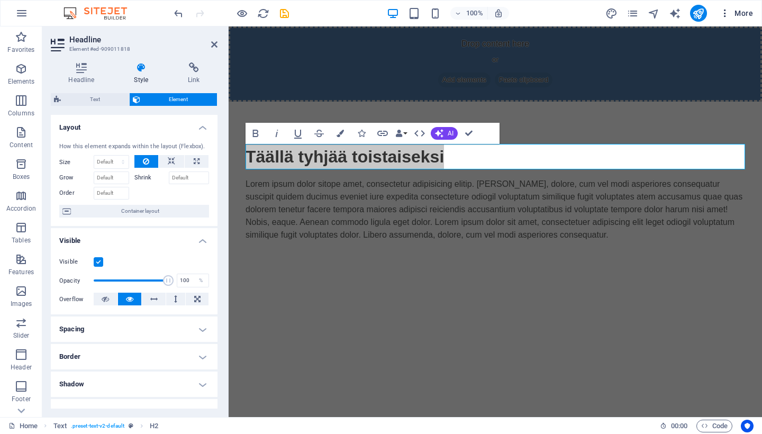
click at [740, 17] on span "More" at bounding box center [736, 13] width 33 height 11
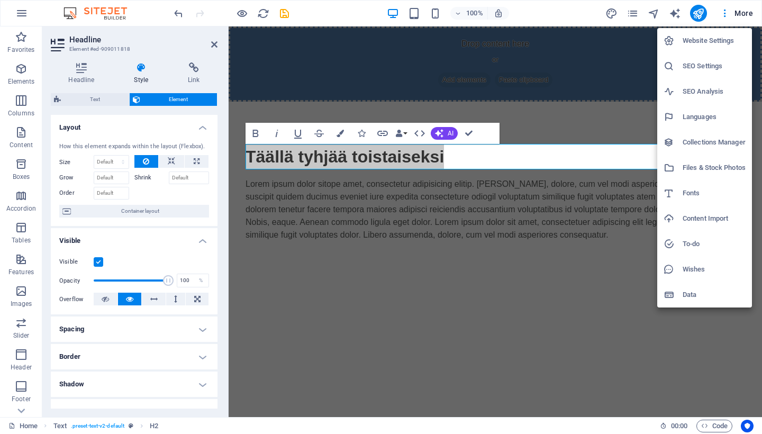
click at [709, 40] on h6 "Website Settings" at bounding box center [714, 40] width 63 height 13
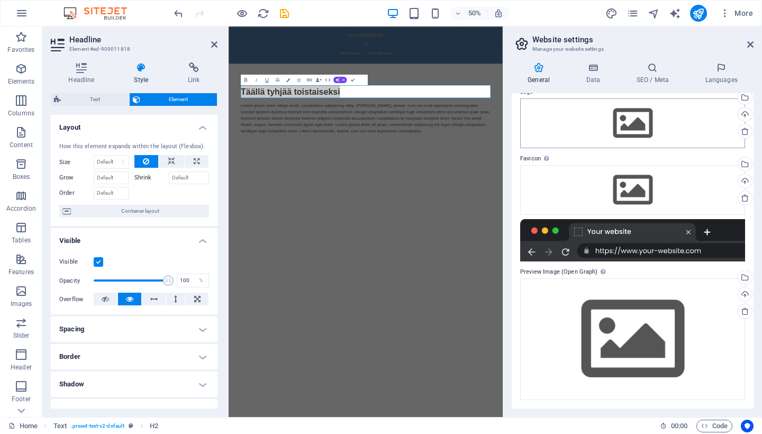
scroll to position [45, 0]
click at [739, 13] on span "More" at bounding box center [736, 13] width 33 height 11
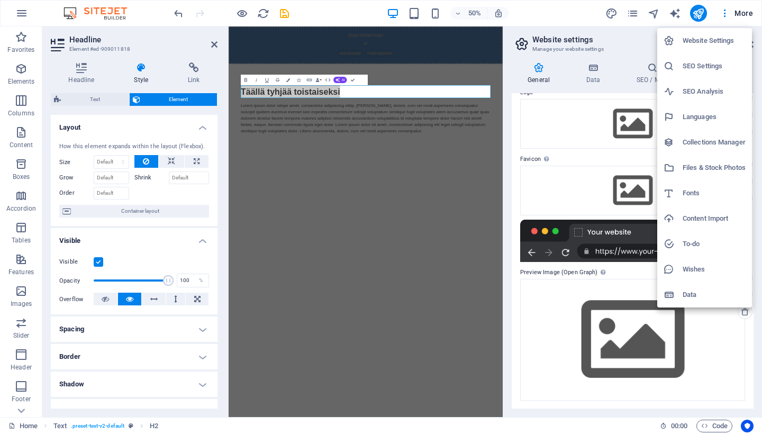
click at [611, 13] on div at bounding box center [381, 217] width 762 height 434
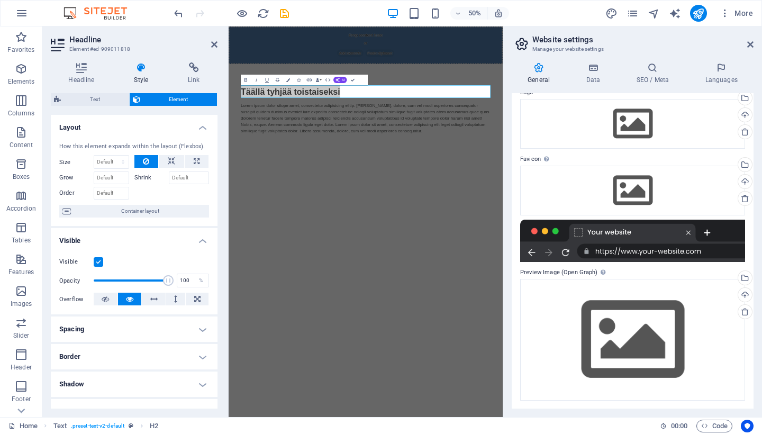
click at [611, 13] on icon "design" at bounding box center [611, 13] width 12 height 12
select select "px"
select select "400"
select select "px"
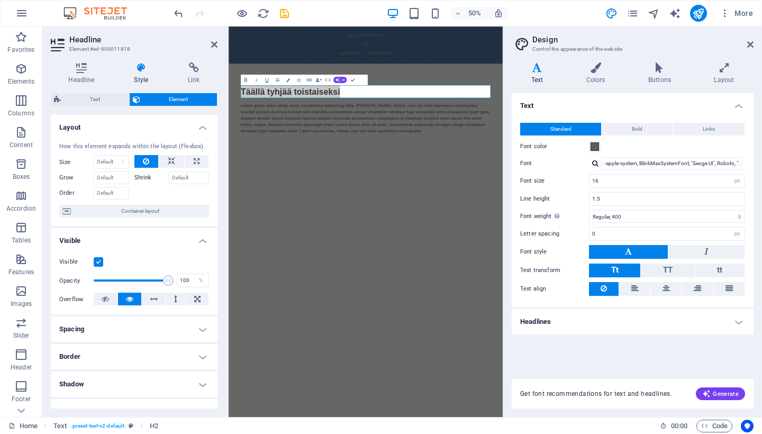
click at [595, 163] on div at bounding box center [595, 163] width 6 height 7
click at [637, 179] on div "Manage fonts →" at bounding box center [674, 177] width 140 height 11
select select "popularity"
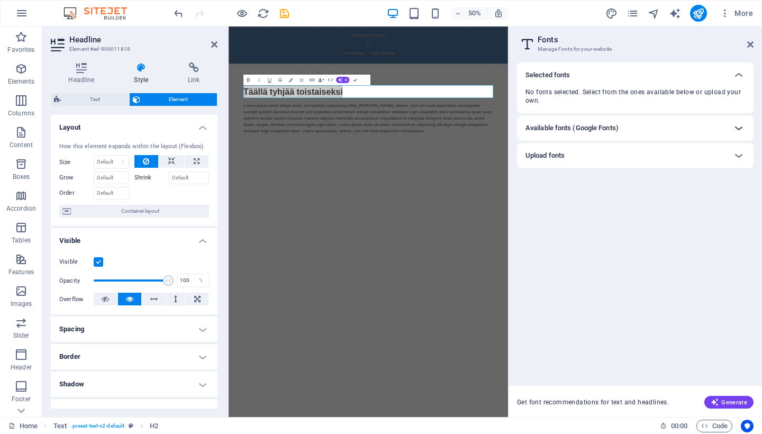
click at [739, 129] on icon at bounding box center [738, 128] width 13 height 13
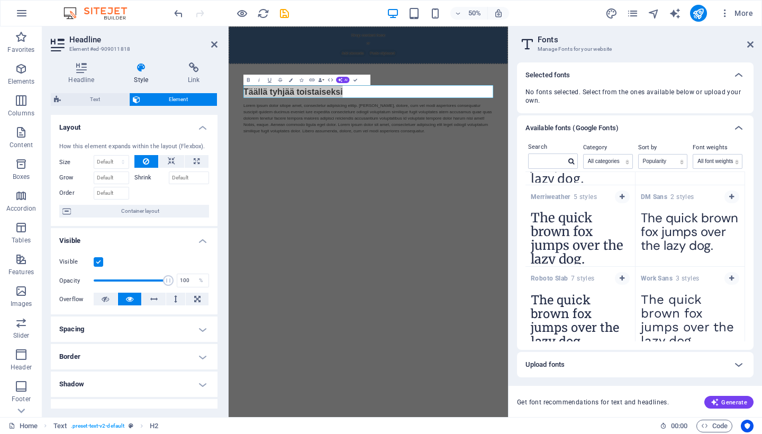
scroll to position [805, 0]
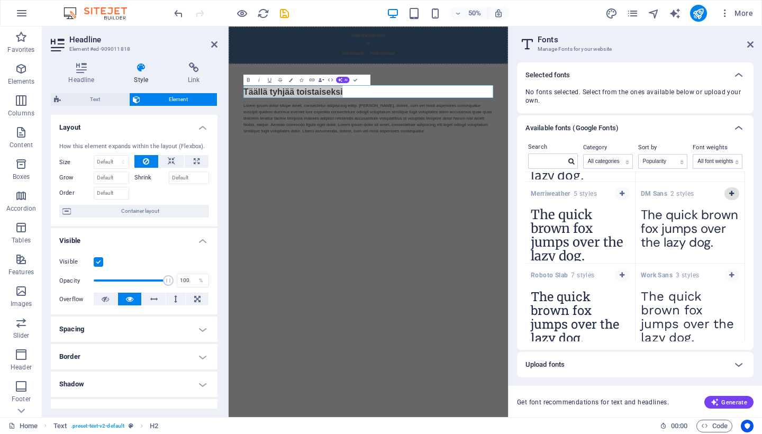
click at [730, 195] on icon "button" at bounding box center [731, 194] width 5 height 6
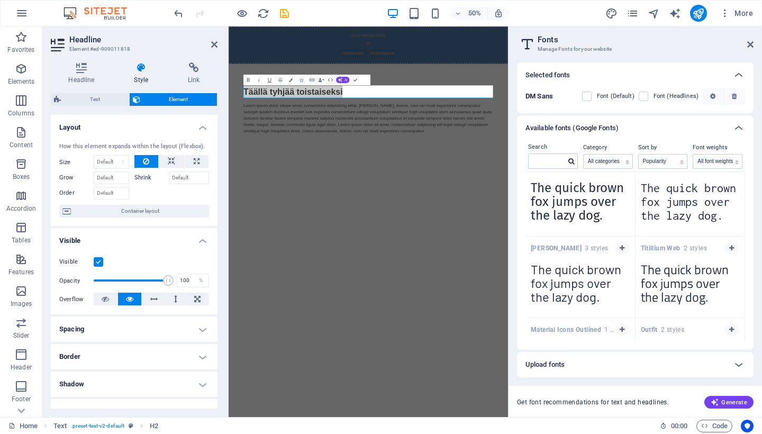
scroll to position [1322, 0]
click at [729, 247] on icon "button" at bounding box center [731, 247] width 5 height 6
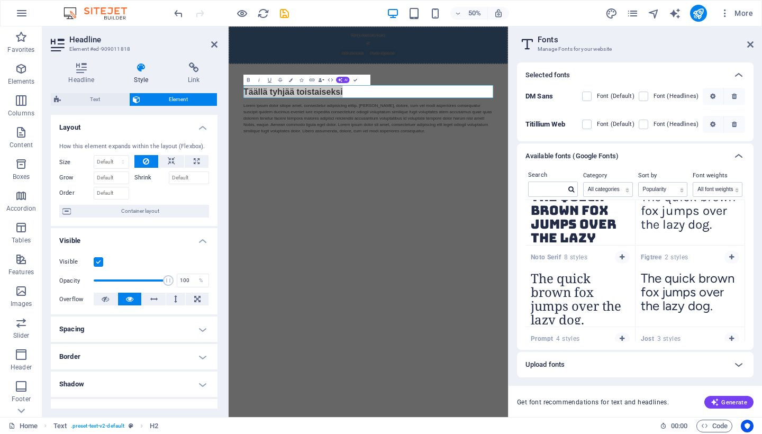
scroll to position [1749, 0]
click at [729, 254] on icon "button" at bounding box center [731, 255] width 5 height 6
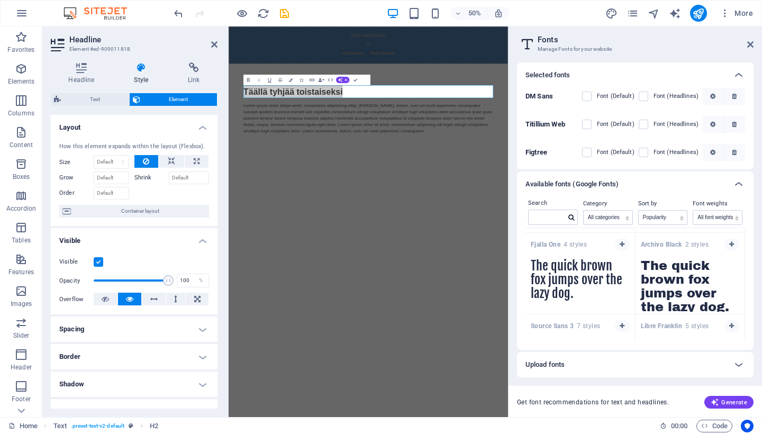
scroll to position [2034, 0]
click at [621, 243] on icon "button" at bounding box center [622, 243] width 5 height 6
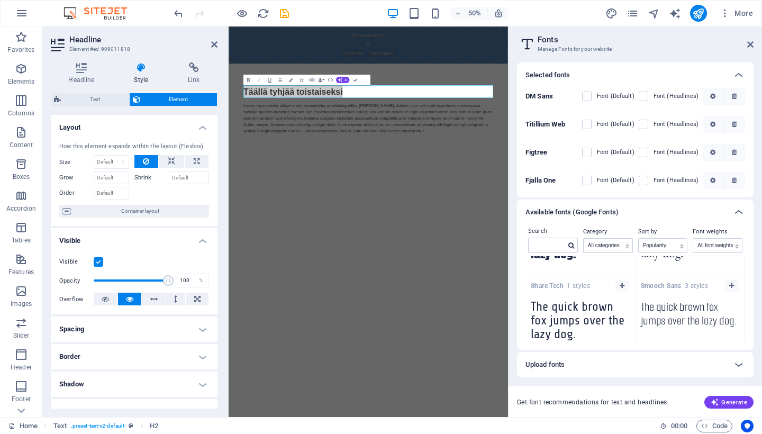
scroll to position [2833, 0]
click at [731, 284] on icon "button" at bounding box center [731, 287] width 5 height 6
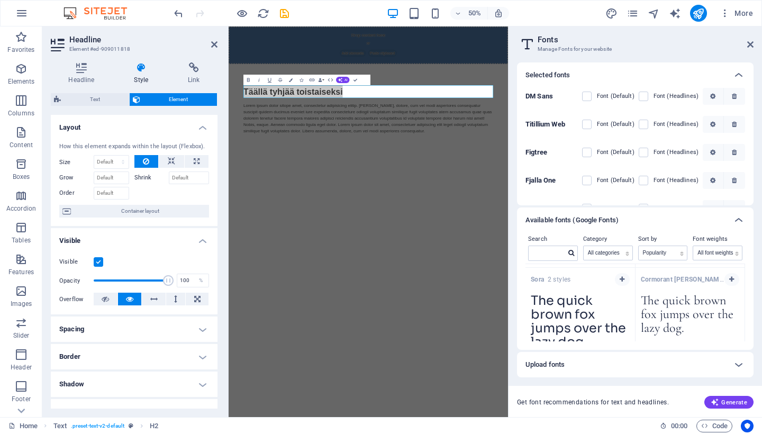
scroll to position [3909, 0]
click at [729, 278] on icon "button" at bounding box center [731, 278] width 5 height 6
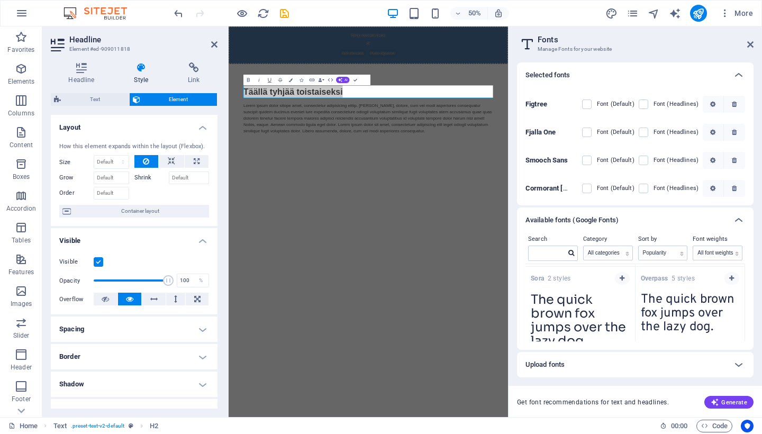
scroll to position [48, 0]
click at [752, 44] on icon at bounding box center [750, 44] width 6 height 8
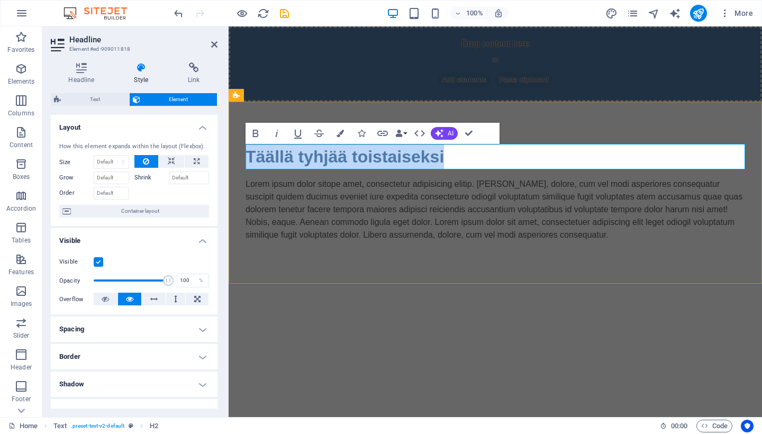
click at [296, 153] on h2 "Täällä tyhjää toistaiseksi" at bounding box center [496, 156] width 500 height 25
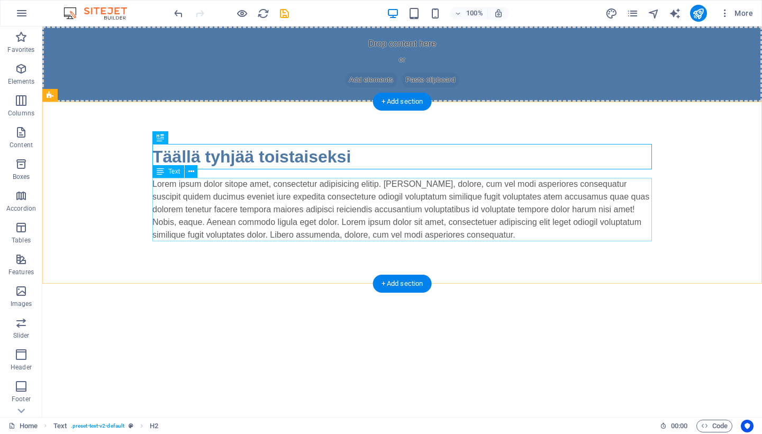
click at [317, 186] on div "Lorem ipsum dolor sitope amet, consectetur adipisicing elitip. [PERSON_NAME], d…" at bounding box center [402, 210] width 500 height 64
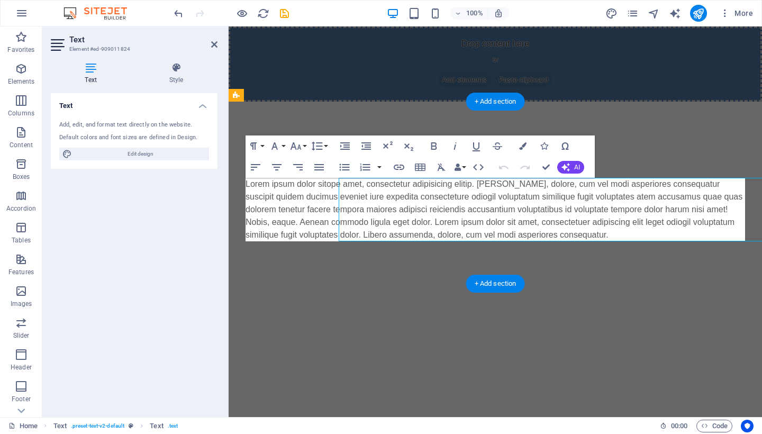
click at [317, 186] on p "Lorem ipsum dolor sitope amet, consectetur adipisicing elitip. [PERSON_NAME], d…" at bounding box center [496, 210] width 500 height 64
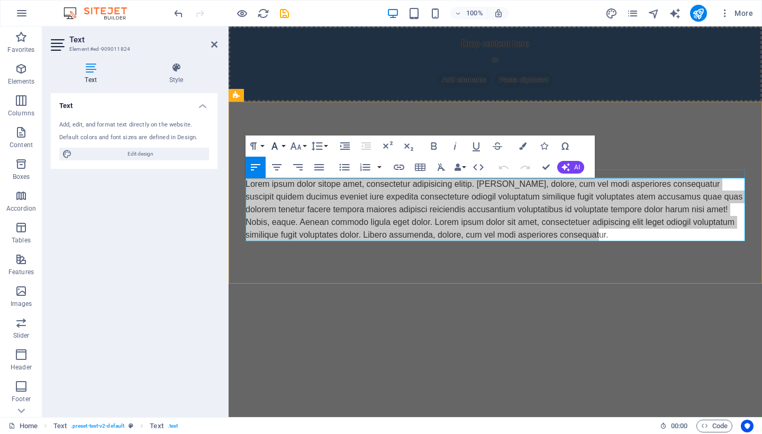
click at [282, 143] on button "Font Family" at bounding box center [277, 145] width 20 height 21
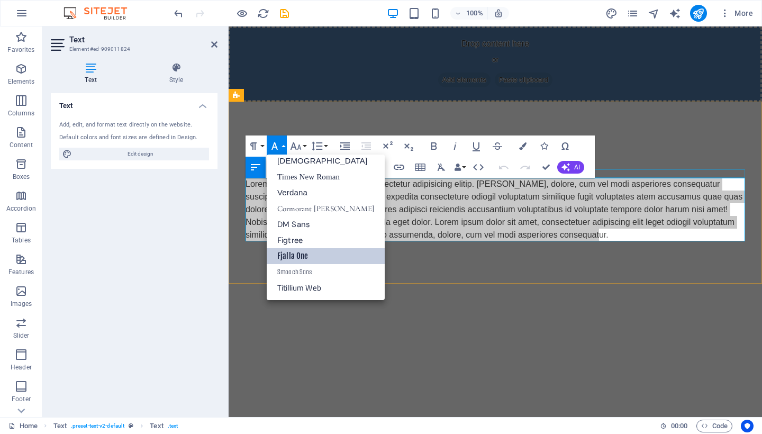
scroll to position [53, 0]
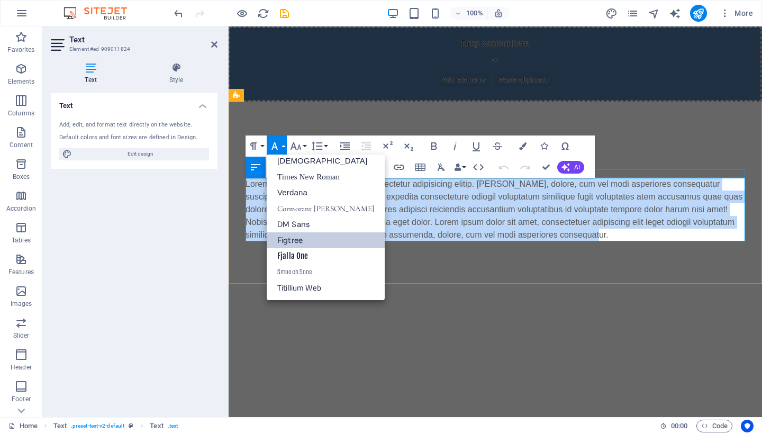
click at [292, 239] on link "Figtree" at bounding box center [326, 240] width 118 height 16
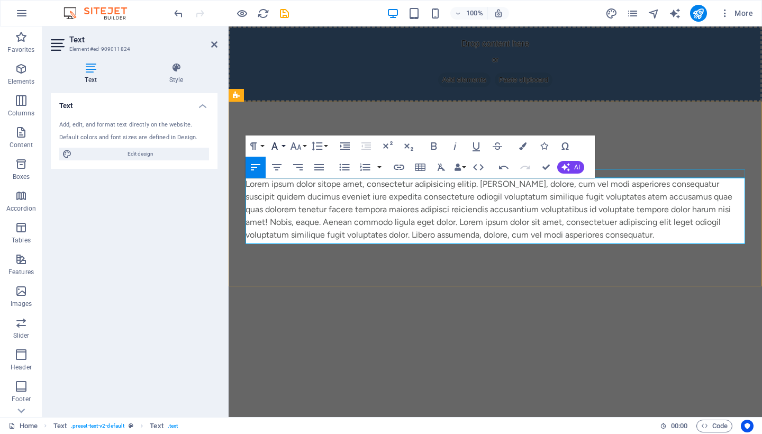
click at [284, 144] on button "Font Family" at bounding box center [277, 145] width 20 height 21
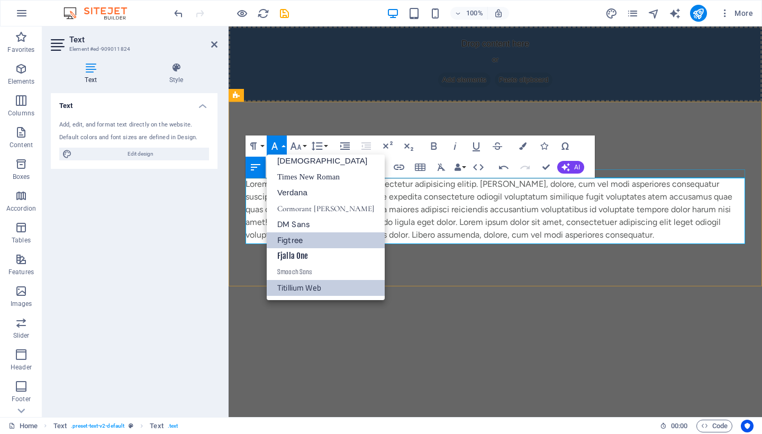
click at [325, 285] on link "Titillium Web" at bounding box center [326, 288] width 118 height 16
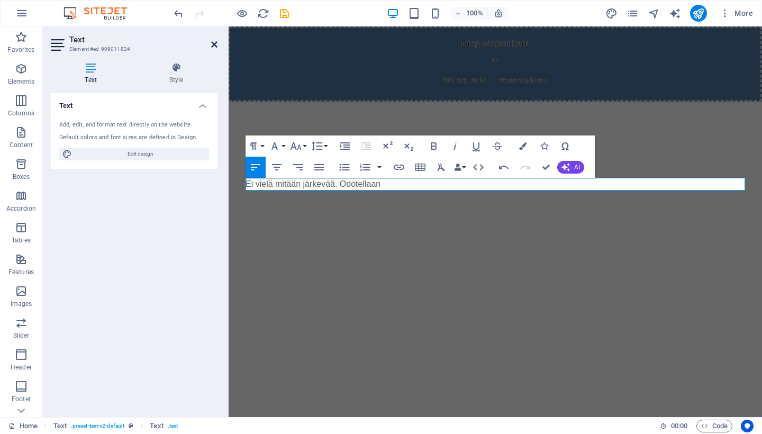
click at [212, 44] on icon at bounding box center [214, 44] width 6 height 8
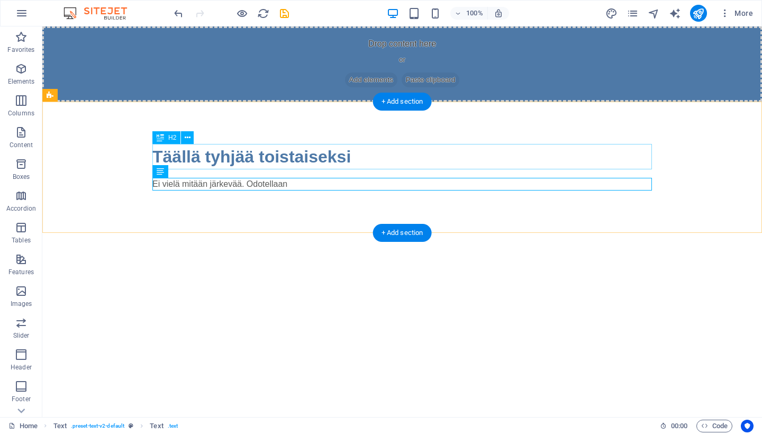
click at [171, 136] on span "H2" at bounding box center [172, 137] width 8 height 6
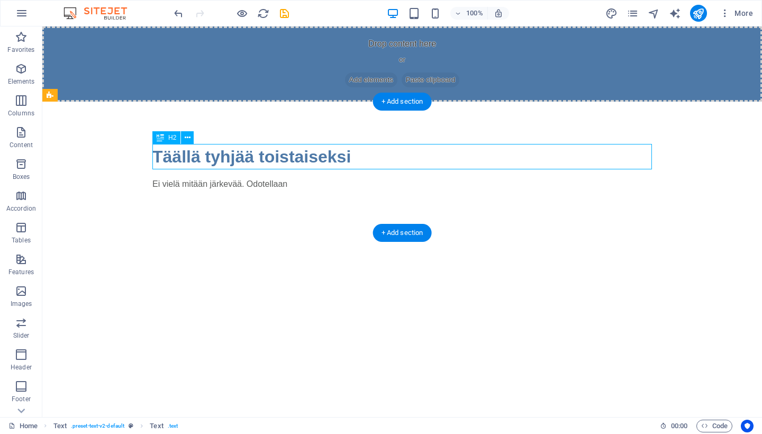
click at [171, 136] on span "H2" at bounding box center [172, 137] width 8 height 6
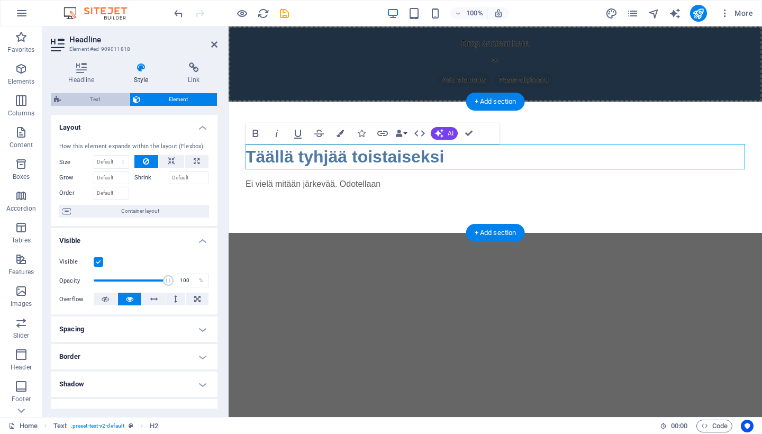
click at [110, 99] on span "Text" at bounding box center [95, 99] width 62 height 13
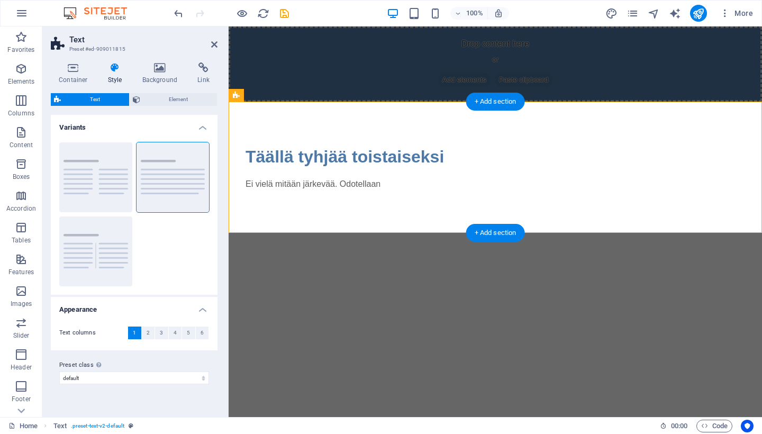
click at [111, 71] on icon at bounding box center [115, 67] width 30 height 11
click at [169, 98] on span "Element" at bounding box center [178, 99] width 71 height 13
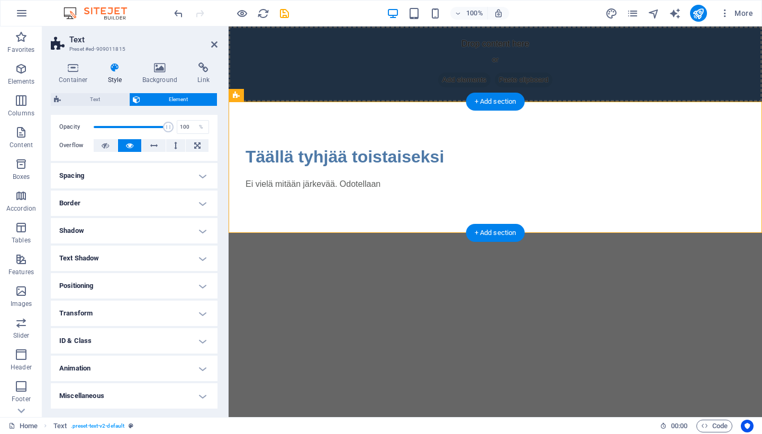
scroll to position [40, 0]
click at [612, 14] on icon "design" at bounding box center [611, 13] width 12 height 12
select select "px"
select select "400"
select select "px"
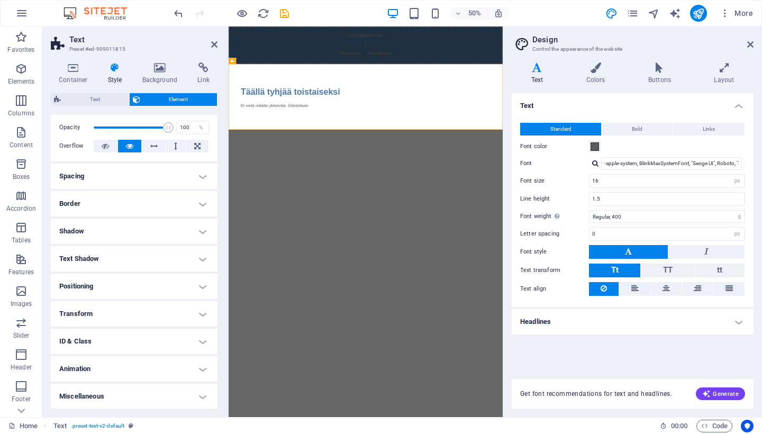
click at [597, 164] on div at bounding box center [595, 163] width 6 height 7
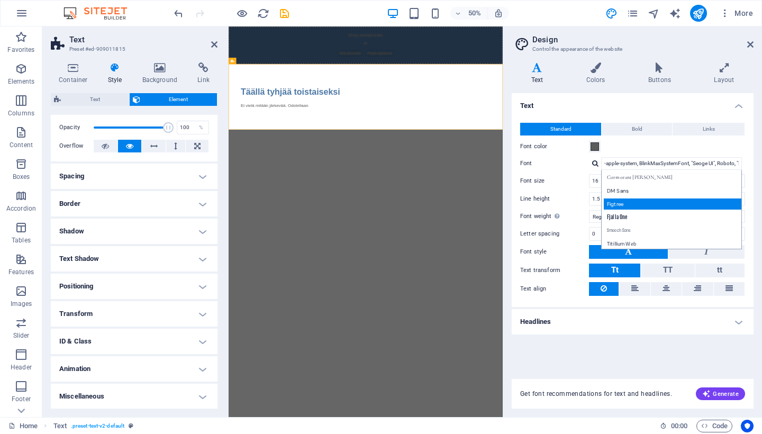
click at [629, 203] on div "Figtree" at bounding box center [674, 203] width 140 height 11
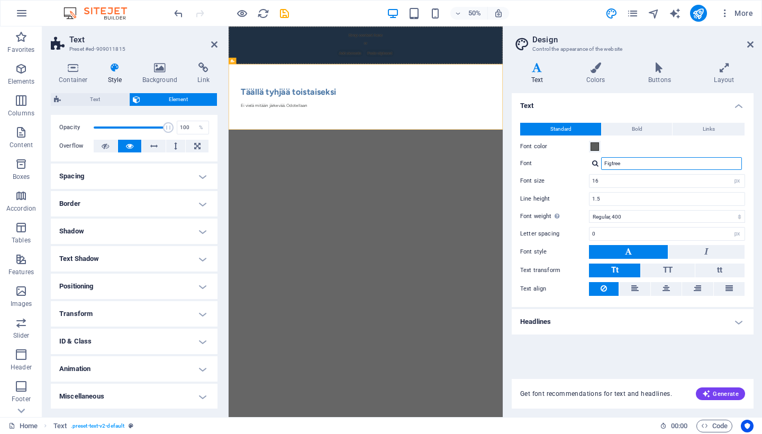
click at [629, 165] on input "Figtree" at bounding box center [671, 163] width 141 height 13
click at [595, 164] on div at bounding box center [595, 163] width 6 height 7
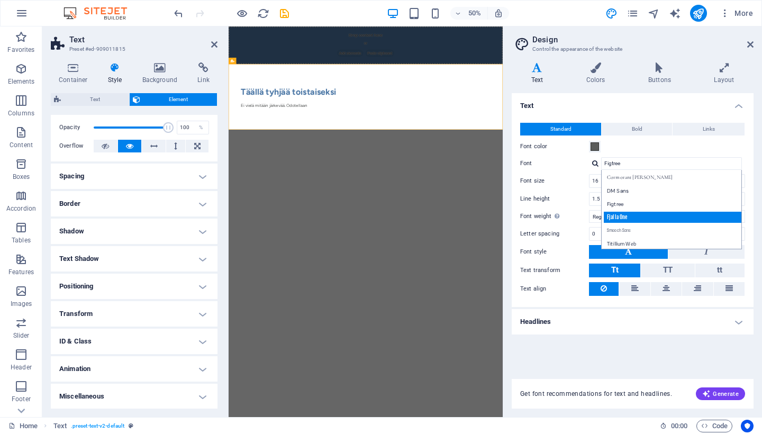
click at [625, 217] on div "Fjalla One" at bounding box center [674, 217] width 140 height 11
type input "Fjalla One"
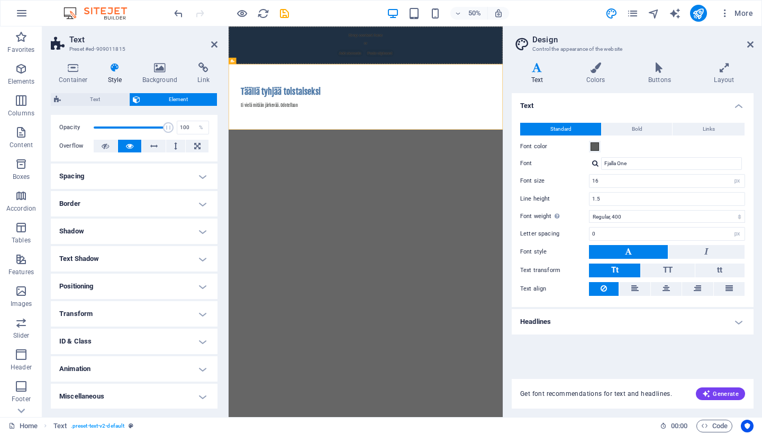
click at [737, 320] on h4 "Headlines" at bounding box center [633, 321] width 242 height 25
click at [613, 348] on span "H2" at bounding box center [615, 345] width 7 height 13
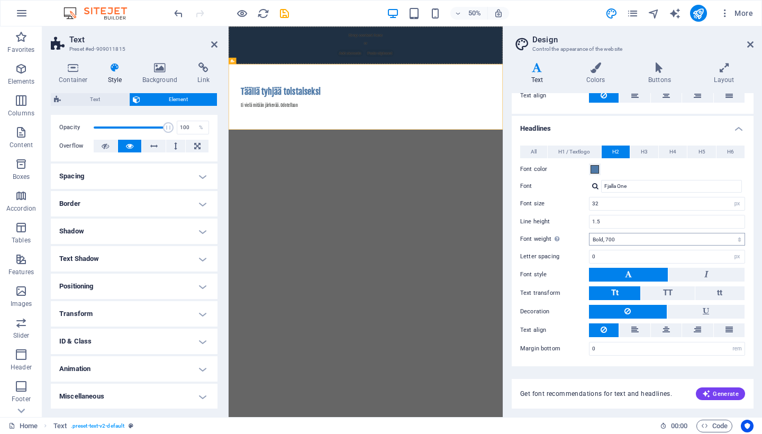
scroll to position [193, 0]
click at [594, 185] on div at bounding box center [595, 186] width 6 height 7
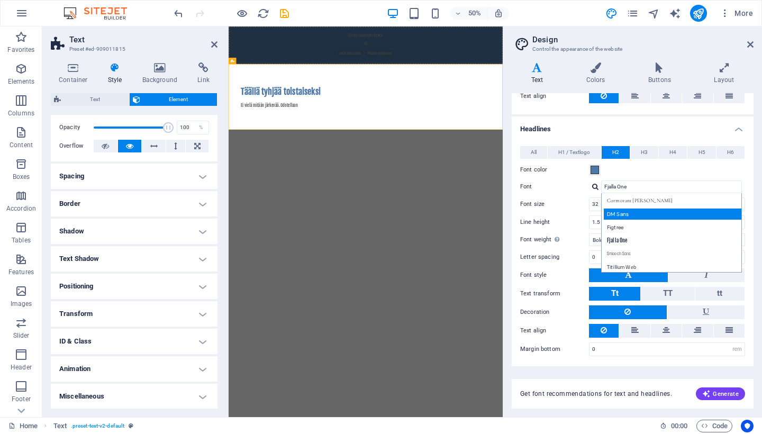
click at [619, 212] on div "DM Sans" at bounding box center [674, 214] width 140 height 11
type input "DM Sans"
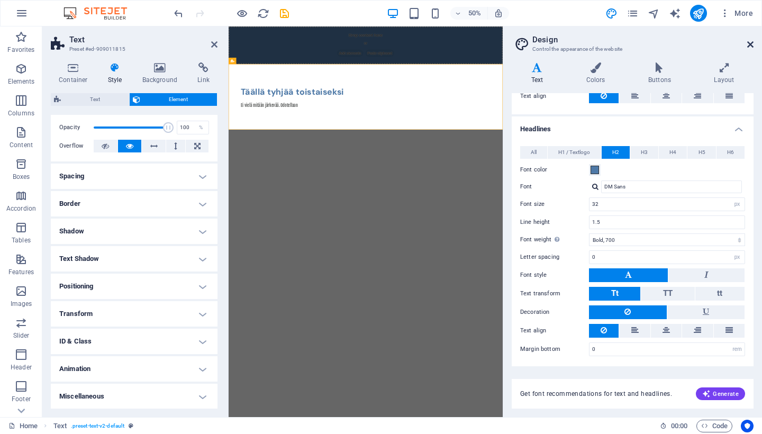
click at [751, 40] on link at bounding box center [750, 44] width 6 height 9
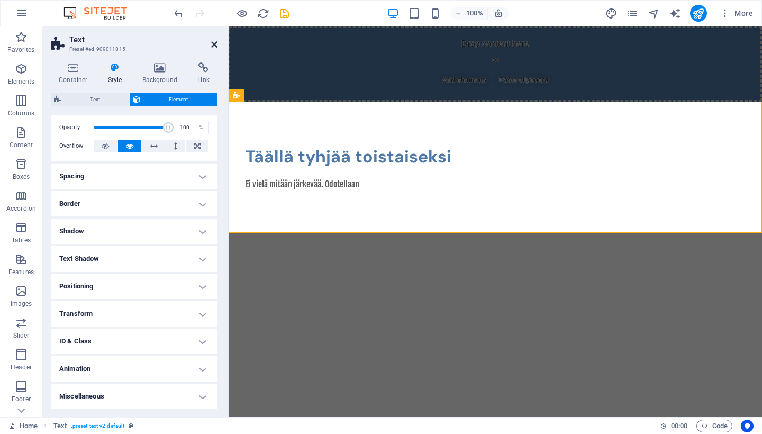
click at [213, 43] on icon at bounding box center [214, 44] width 6 height 8
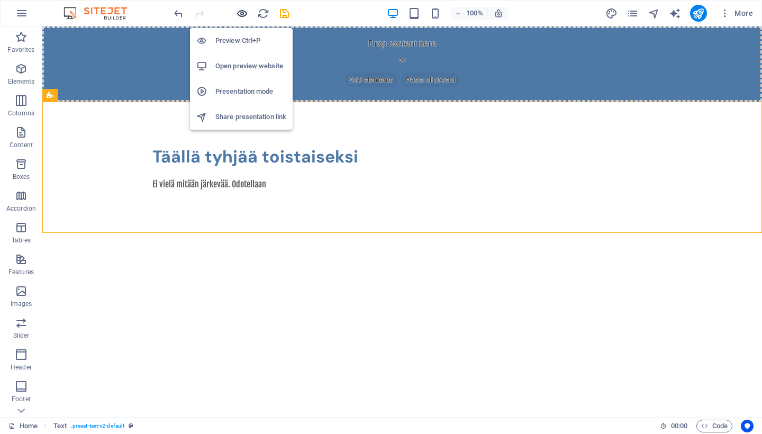
click at [239, 12] on icon "button" at bounding box center [242, 13] width 12 height 12
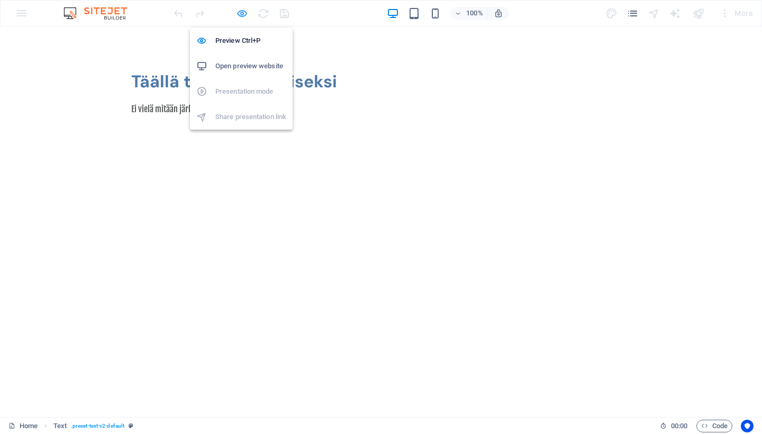
click at [245, 12] on icon "button" at bounding box center [242, 13] width 12 height 12
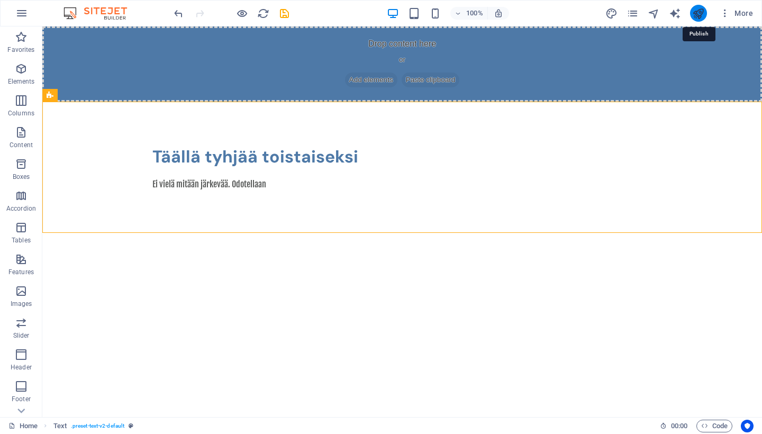
click at [697, 15] on icon "publish" at bounding box center [698, 13] width 12 height 12
